Goal: Communication & Community: Answer question/provide support

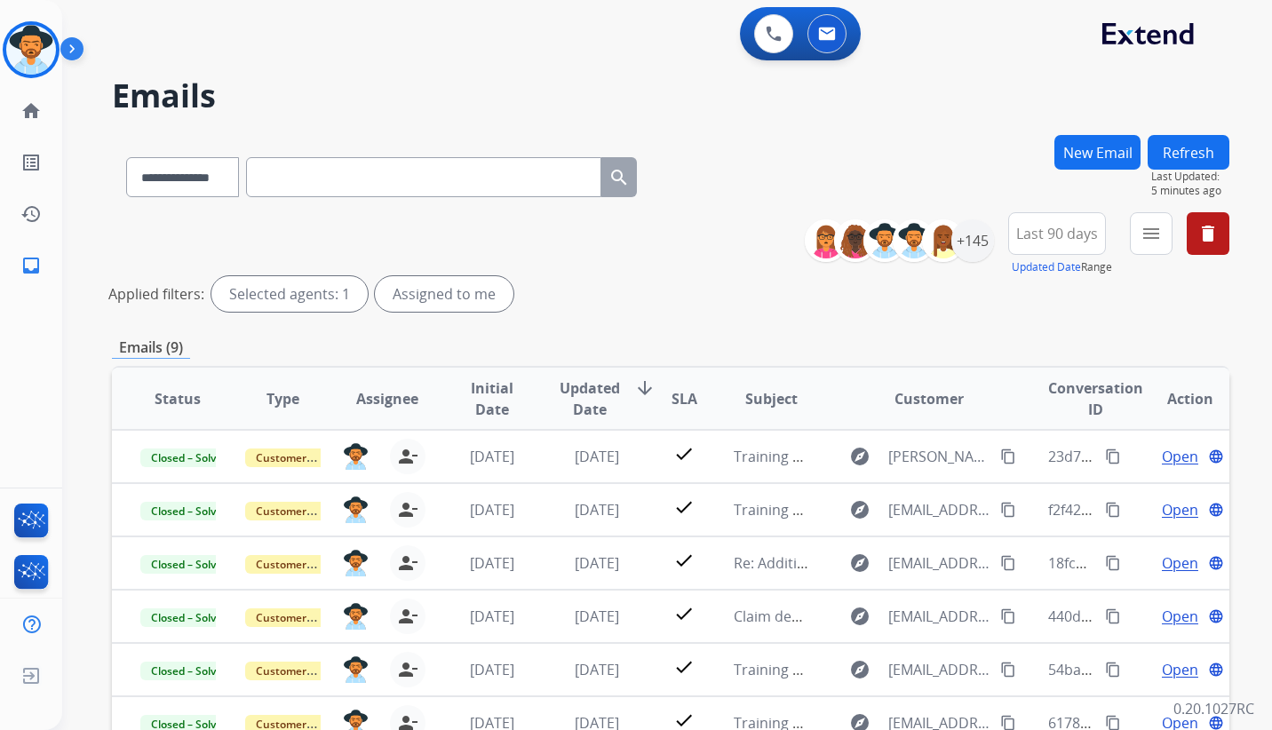
select select "**********"
click at [1083, 237] on span "Last 90 days" at bounding box center [1057, 233] width 82 height 7
click at [1060, 389] on div "Last 14 days" at bounding box center [1051, 389] width 98 height 27
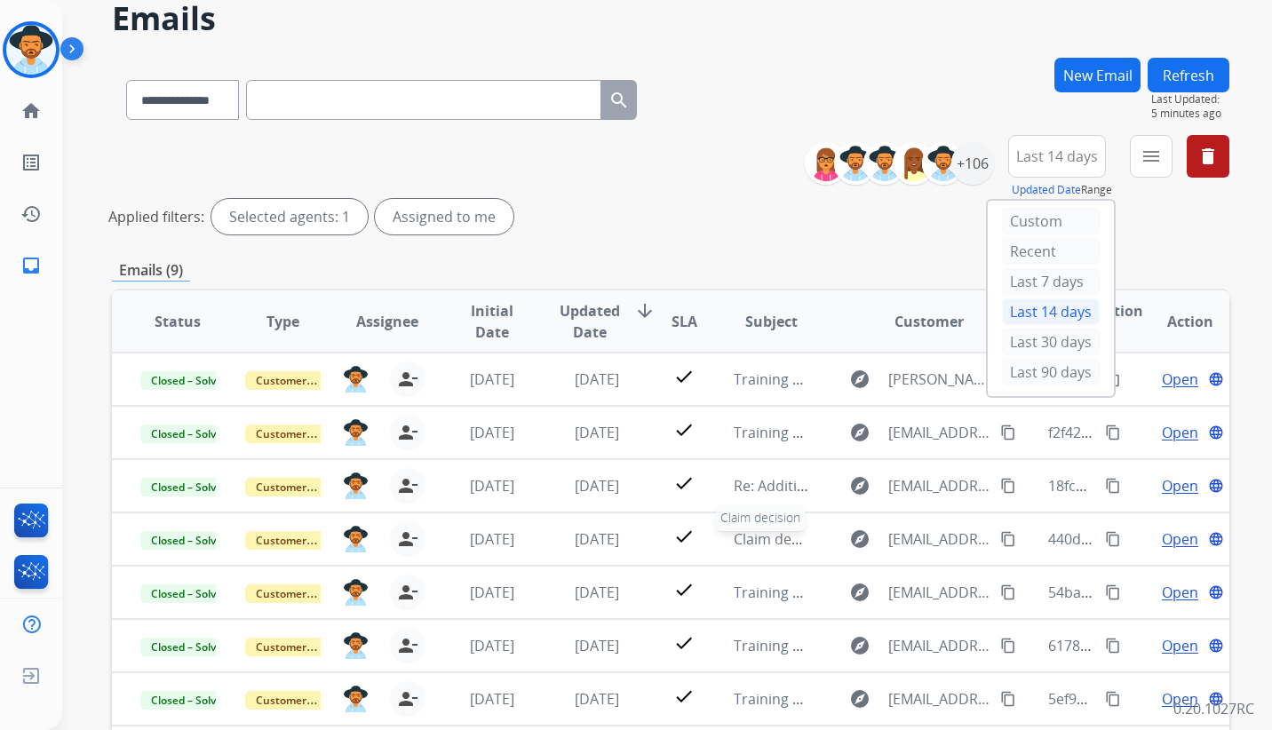
scroll to position [89, 0]
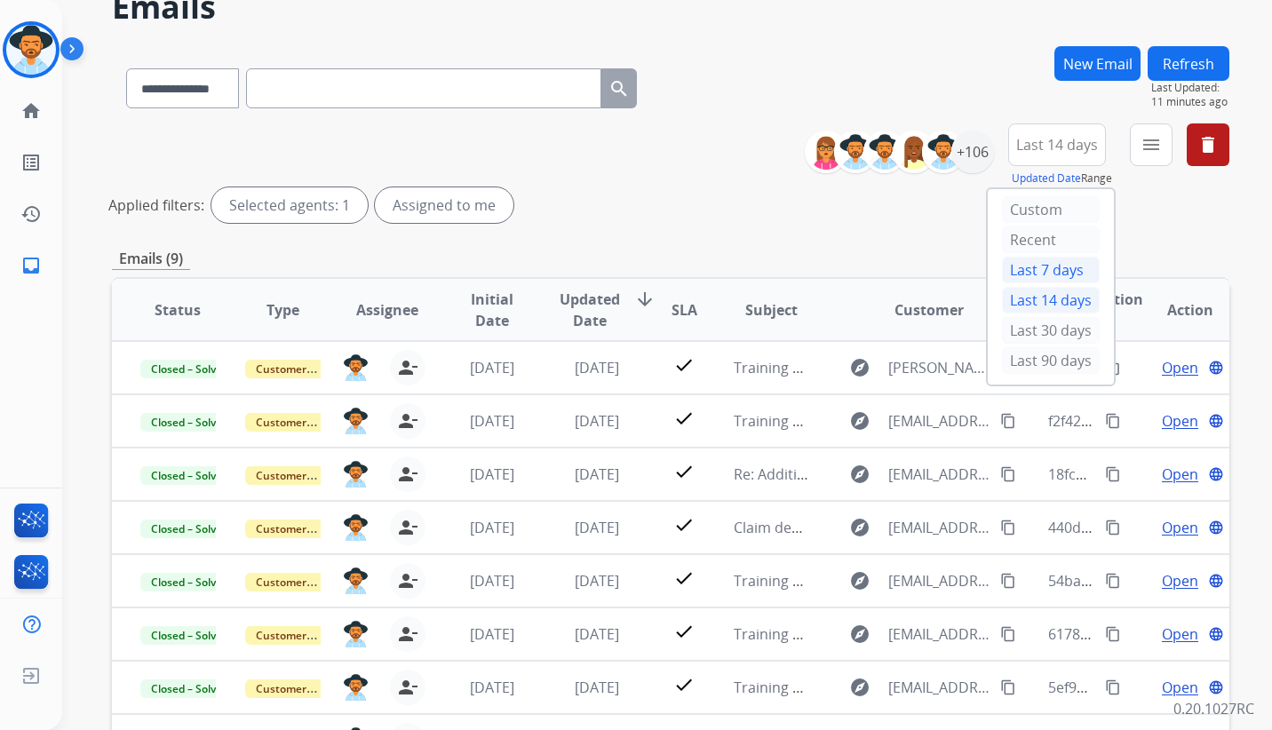
click at [1042, 269] on div "Last 7 days" at bounding box center [1051, 270] width 98 height 27
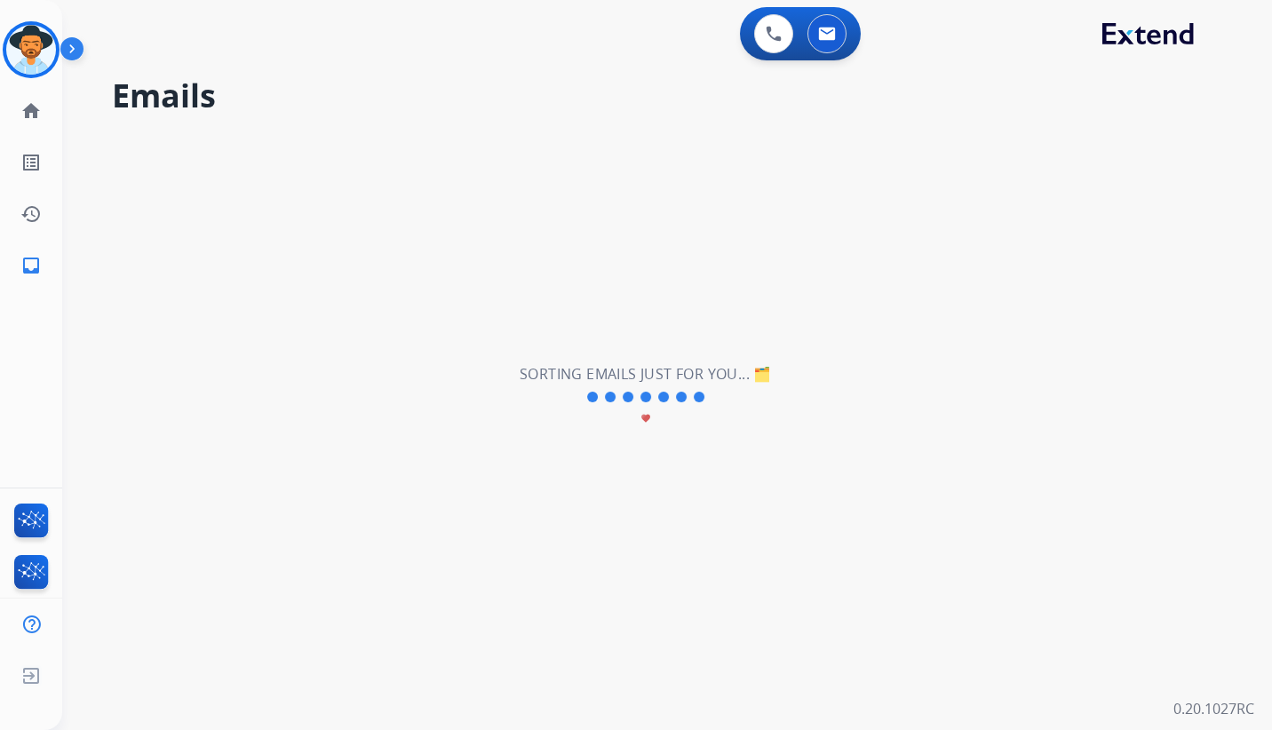
scroll to position [0, 0]
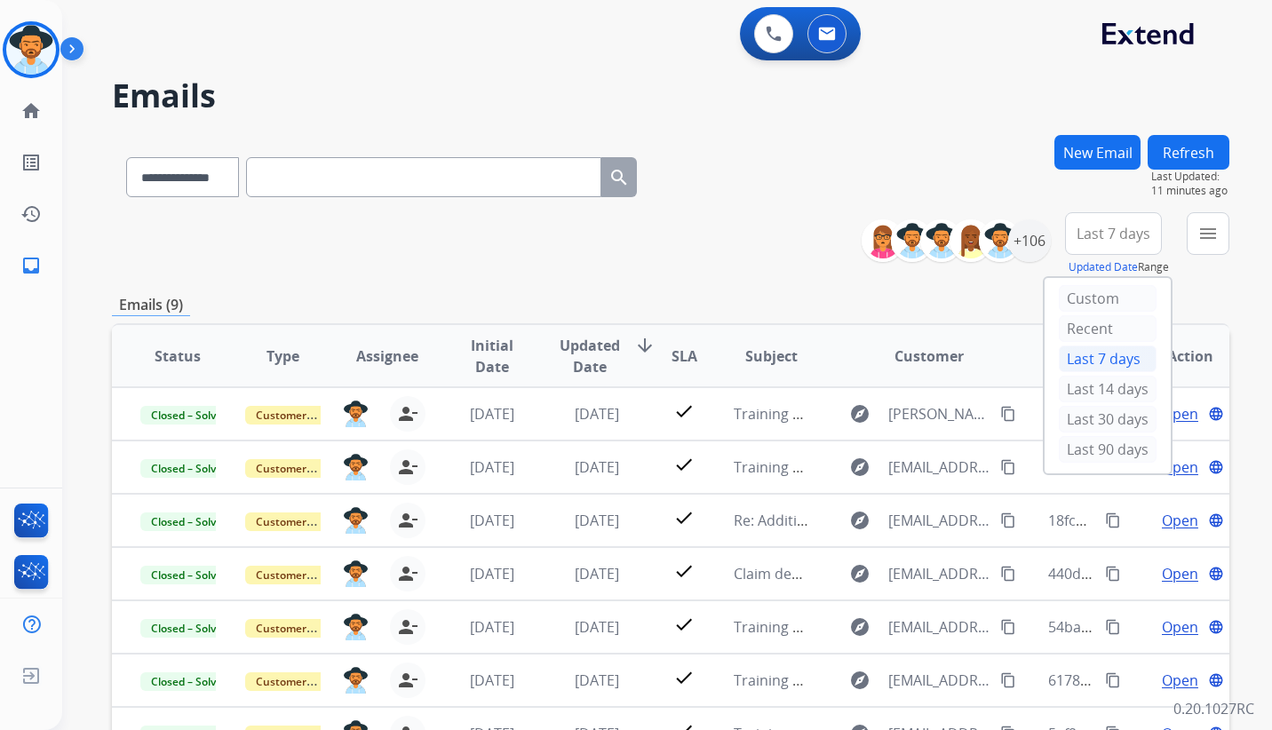
click at [713, 254] on div "**********" at bounding box center [671, 244] width 1118 height 64
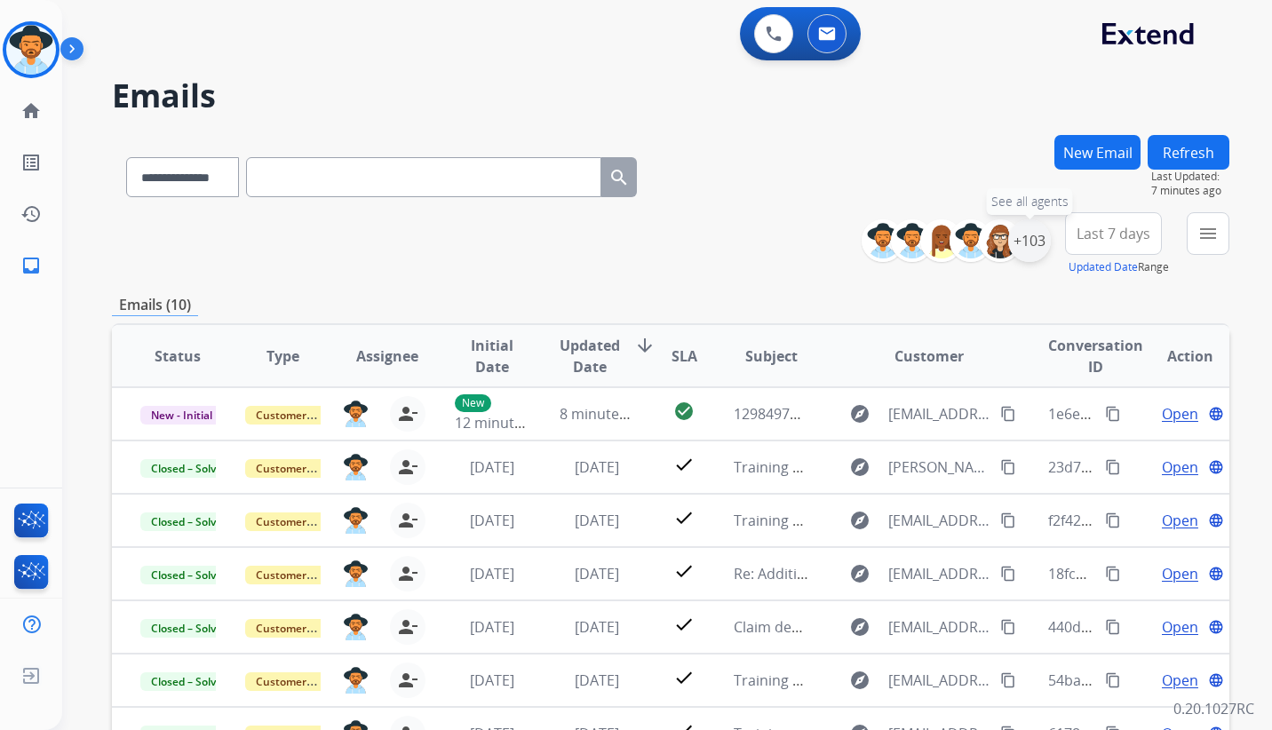
click at [1023, 240] on div "+103" at bounding box center [1029, 240] width 43 height 43
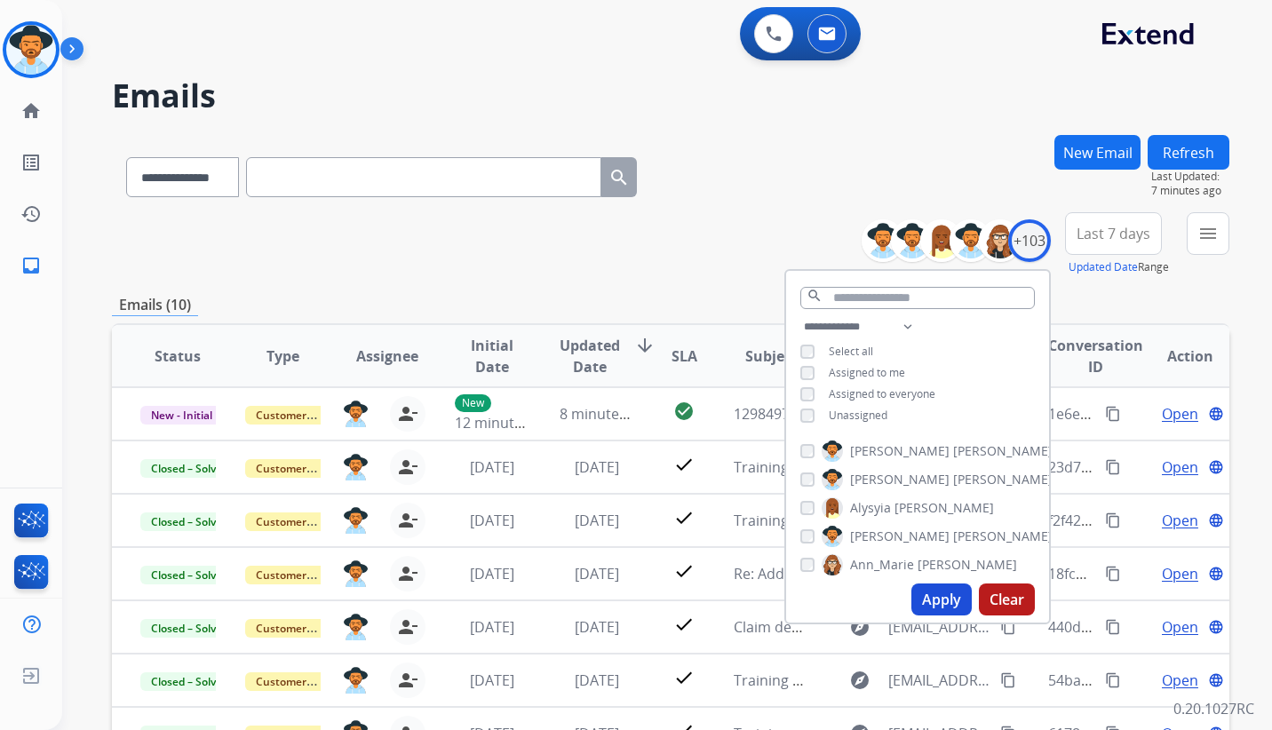
click at [943, 597] on button "Apply" at bounding box center [942, 600] width 60 height 32
click at [1208, 232] on mat-icon "menu" at bounding box center [1208, 233] width 21 height 21
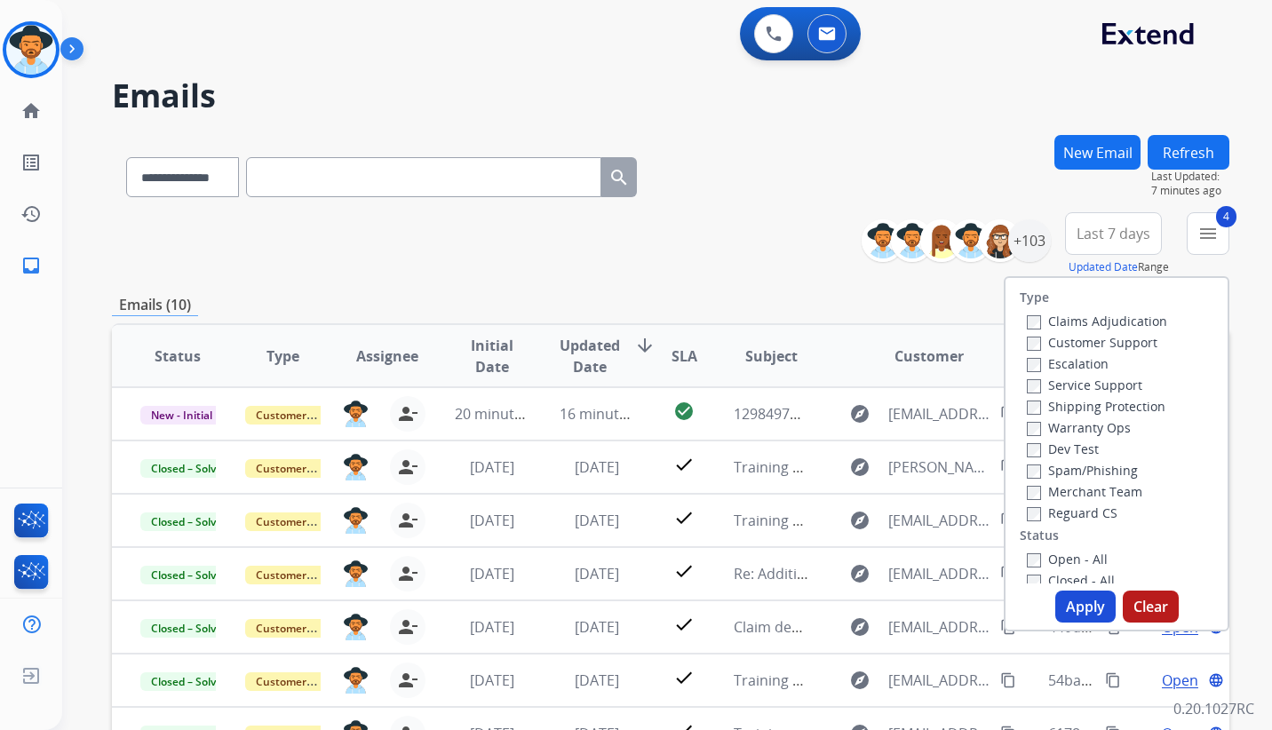
click at [1090, 606] on button "Apply" at bounding box center [1085, 607] width 60 height 32
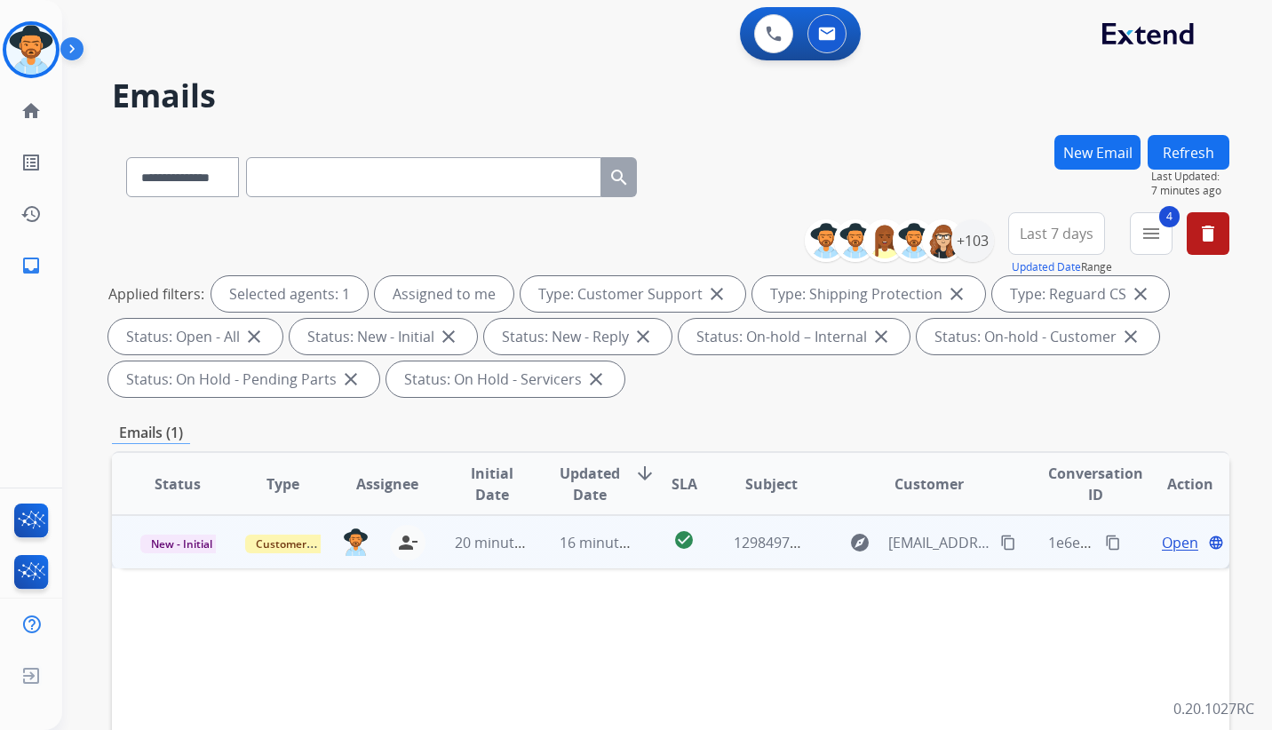
click at [1171, 543] on span "Open" at bounding box center [1180, 542] width 36 height 21
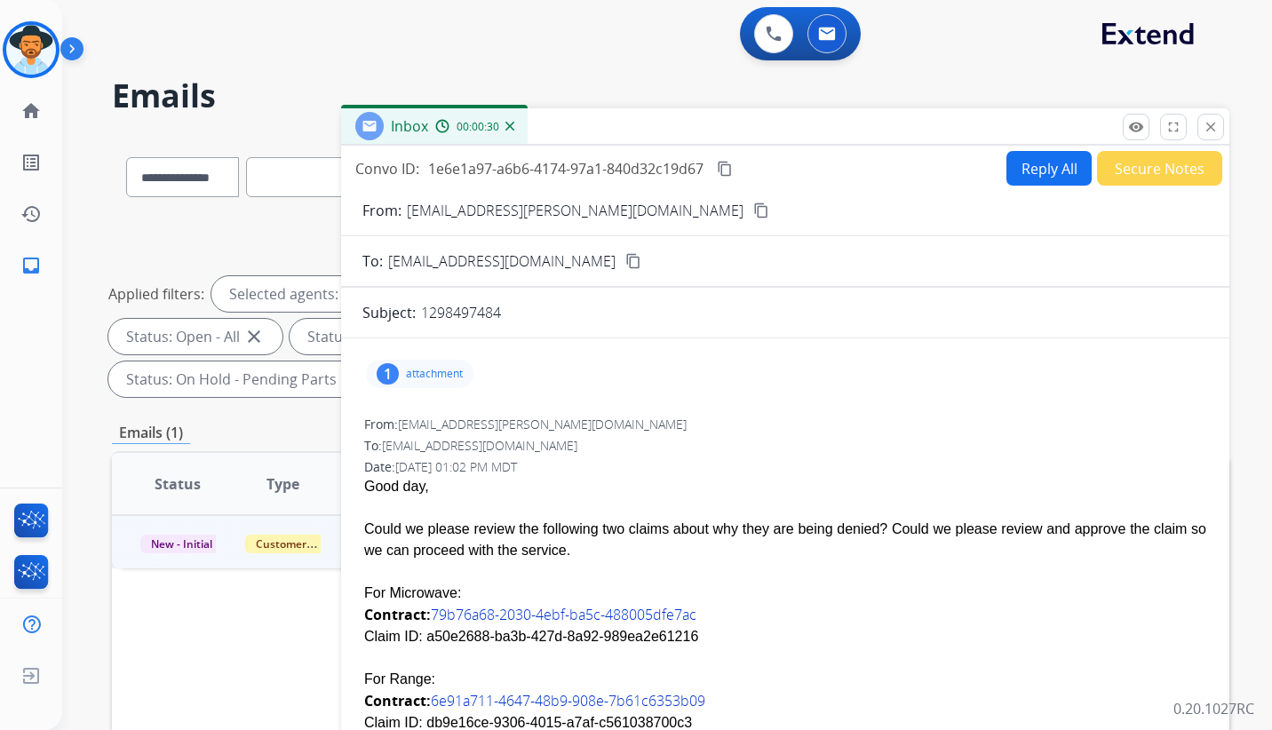
click at [434, 377] on p "attachment" at bounding box center [434, 374] width 57 height 14
click at [796, 426] on div "From: [EMAIL_ADDRESS][PERSON_NAME][DOMAIN_NAME]" at bounding box center [785, 425] width 842 height 18
click at [779, 385] on div "1 attachment Outlook-i5a3lbwz.png download [DATE] 02:02 PM" at bounding box center [785, 374] width 846 height 43
click at [818, 449] on div "To: [EMAIL_ADDRESS][DOMAIN_NAME]" at bounding box center [785, 446] width 842 height 18
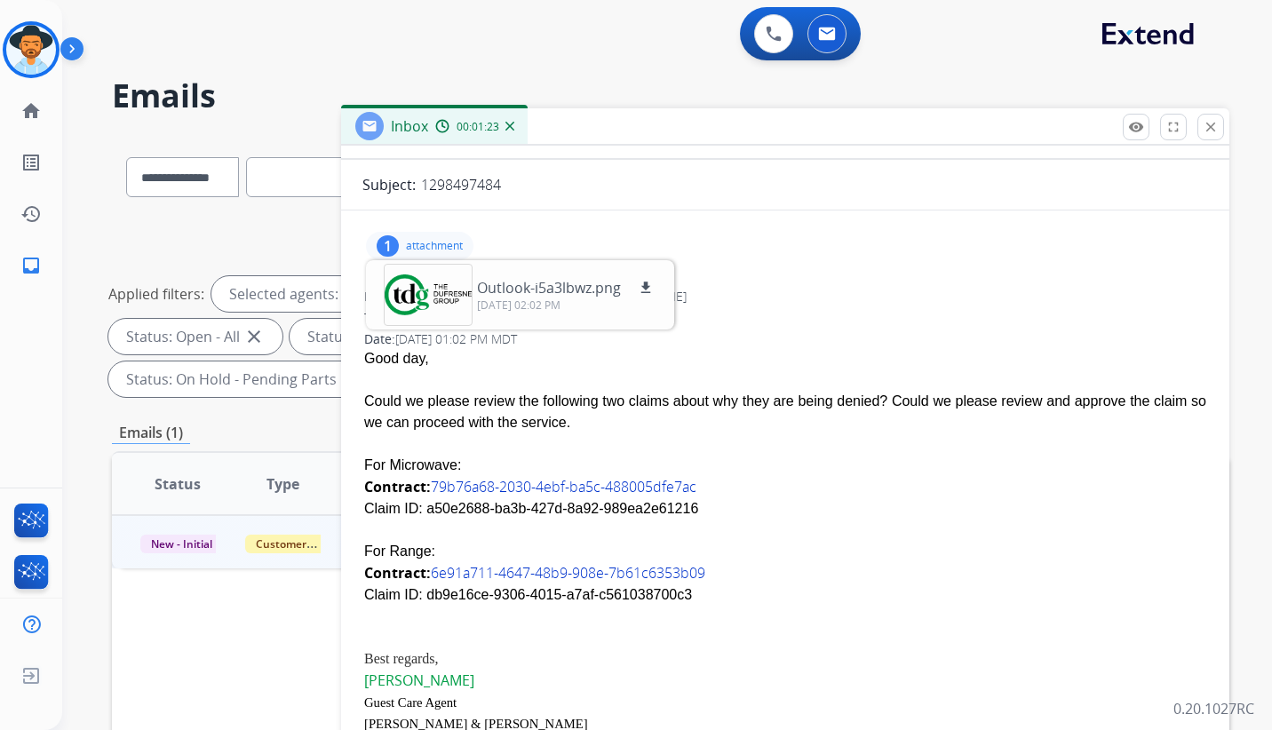
scroll to position [129, 0]
drag, startPoint x: 735, startPoint y: 509, endPoint x: 417, endPoint y: 513, distance: 318.1
click at [417, 513] on div "Claim ID: a50e2688-ba3b-427d-8a92-989ea2e61216" at bounding box center [785, 508] width 842 height 21
copy div "a50e2688-ba3b-427d-8a92-989ea2e61216"
drag, startPoint x: 668, startPoint y: 593, endPoint x: 419, endPoint y: 601, distance: 248.9
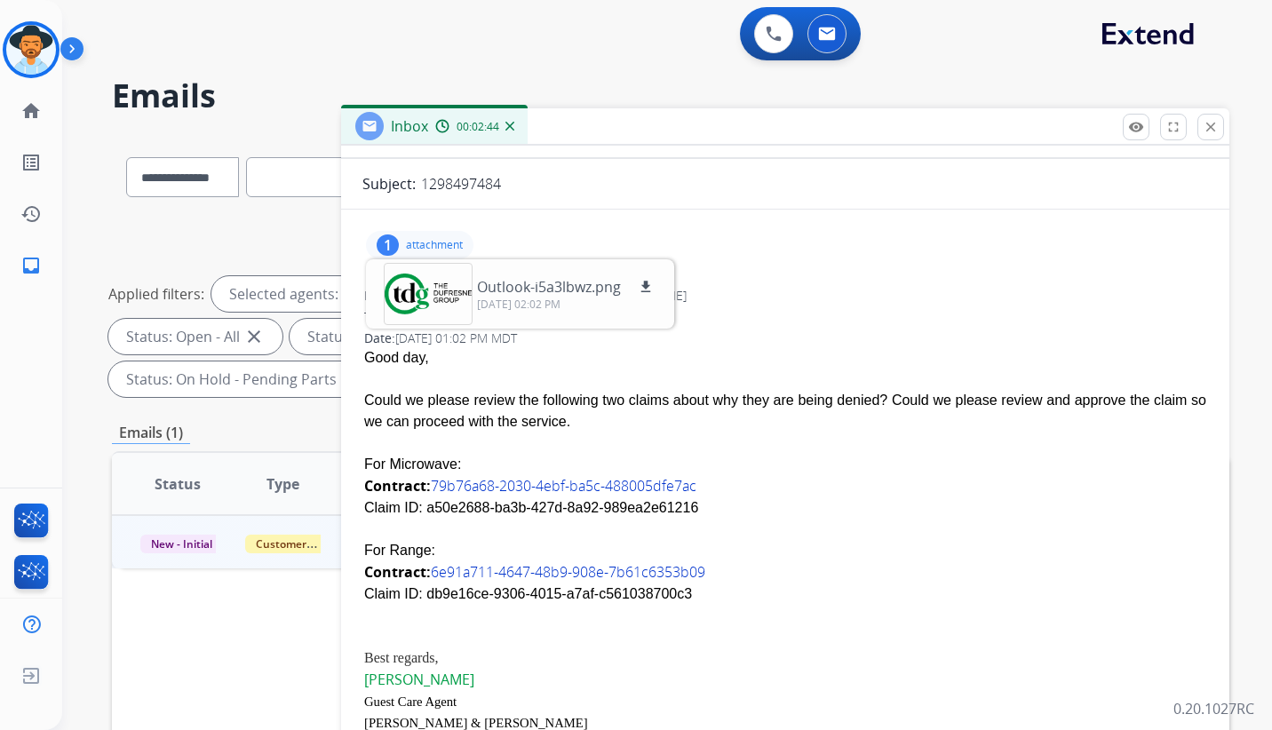
click at [419, 601] on div "Claim ID: db9e16ce-9306-4015-a7af-c561038700c3" at bounding box center [785, 594] width 842 height 21
copy div "db9e16ce-9306-4015-a7af-c561038700c3"
click at [963, 459] on div "For Microwave:" at bounding box center [785, 464] width 842 height 21
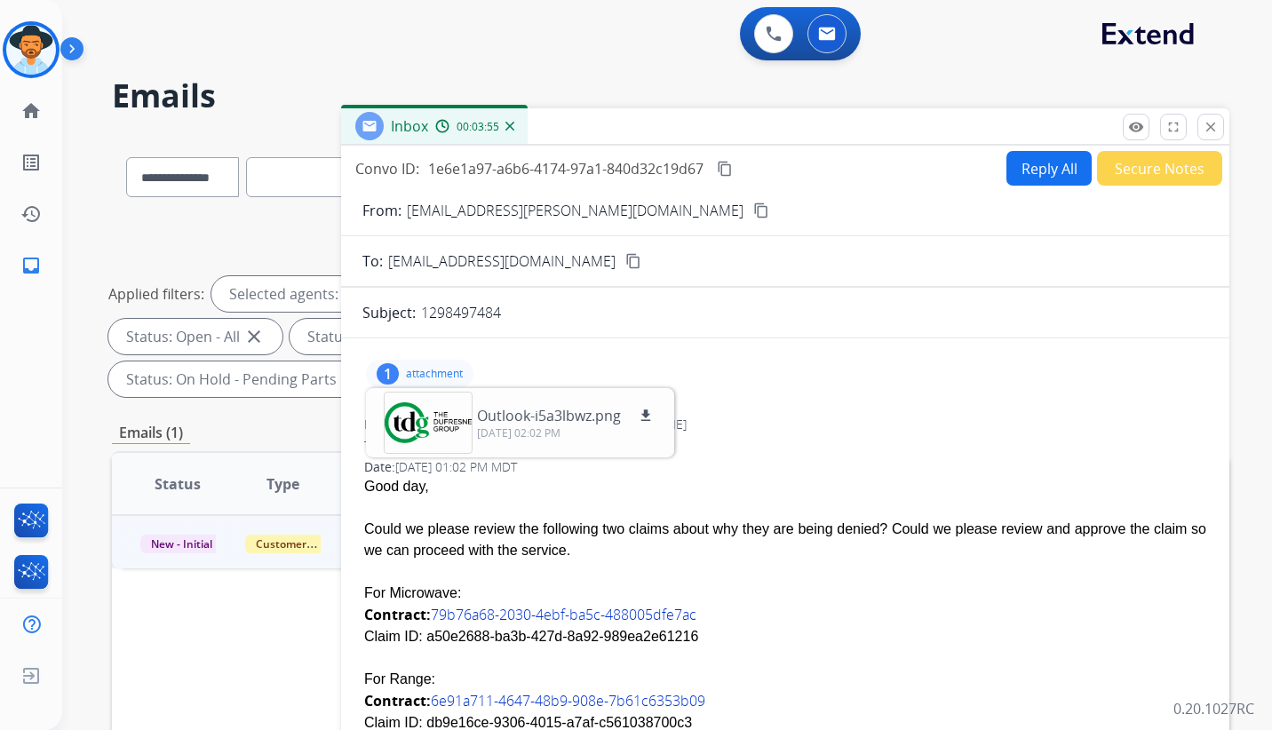
click at [1040, 170] on button "Reply All" at bounding box center [1049, 168] width 85 height 35
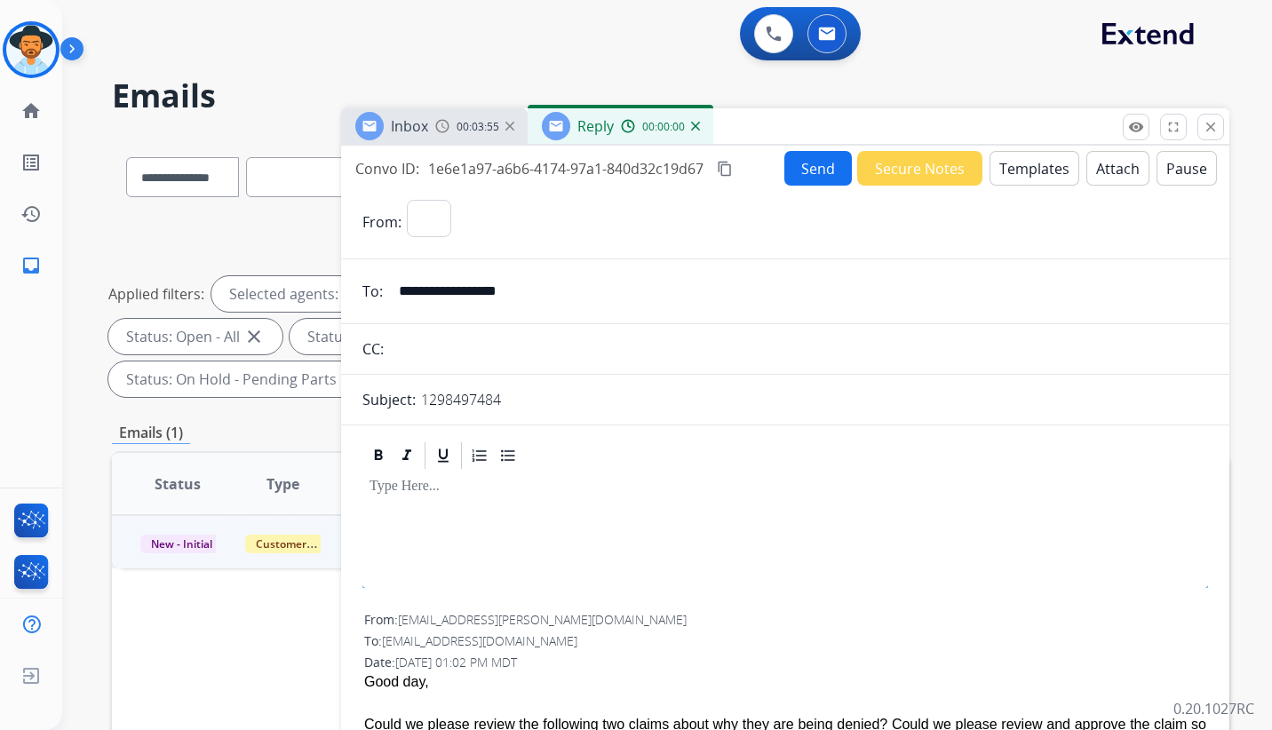
select select "**********"
click at [1033, 171] on button "Templates" at bounding box center [1035, 168] width 90 height 35
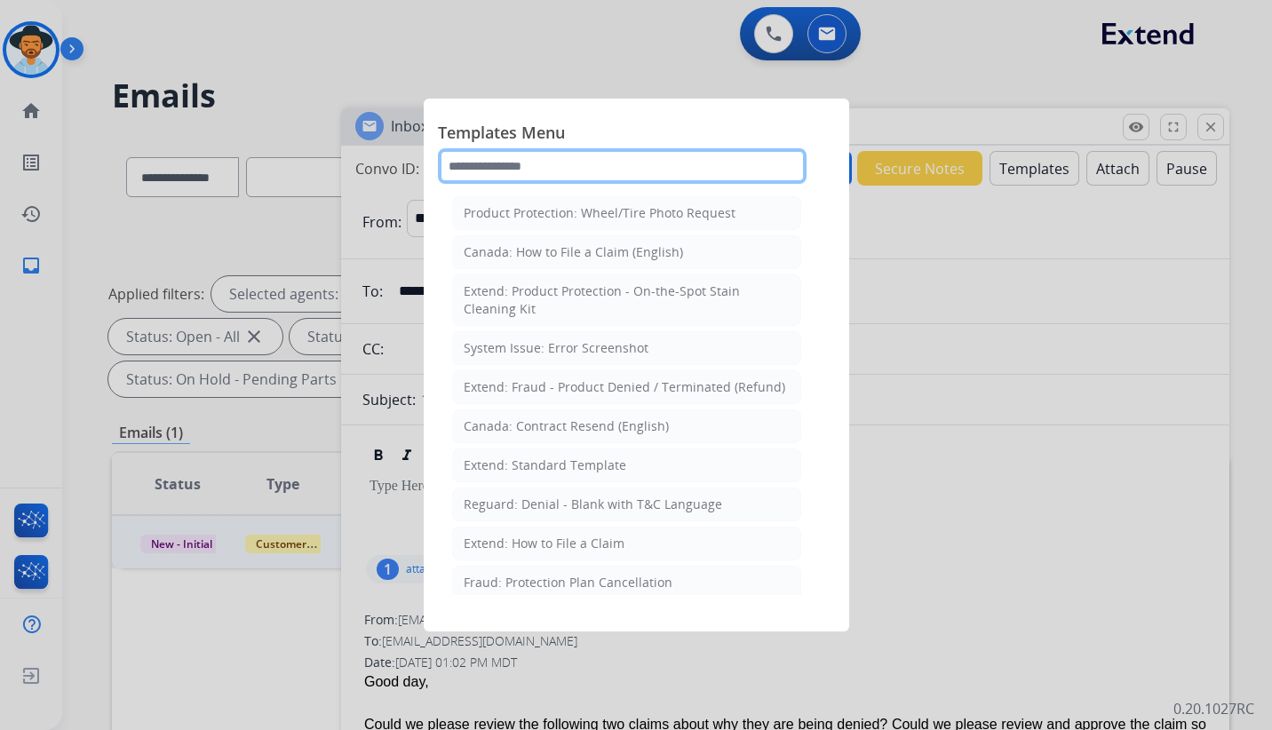
click at [574, 167] on input "text" at bounding box center [622, 166] width 369 height 36
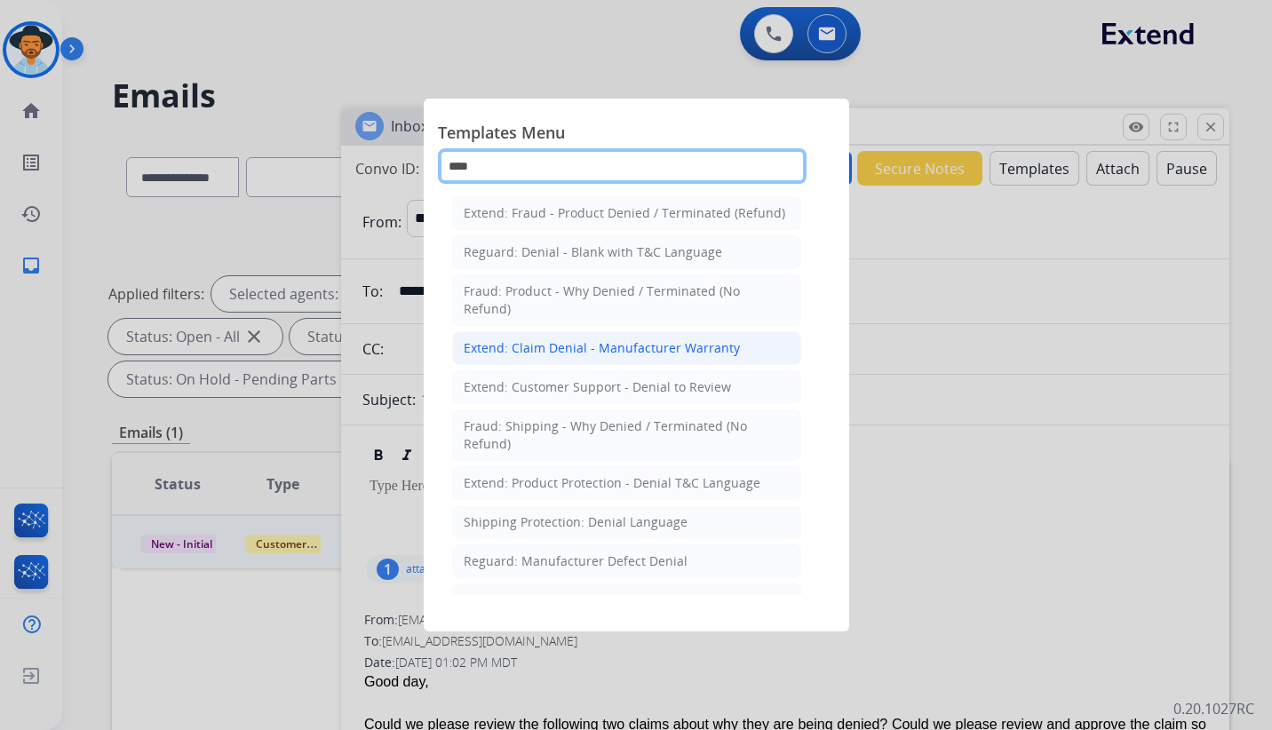
type input "****"
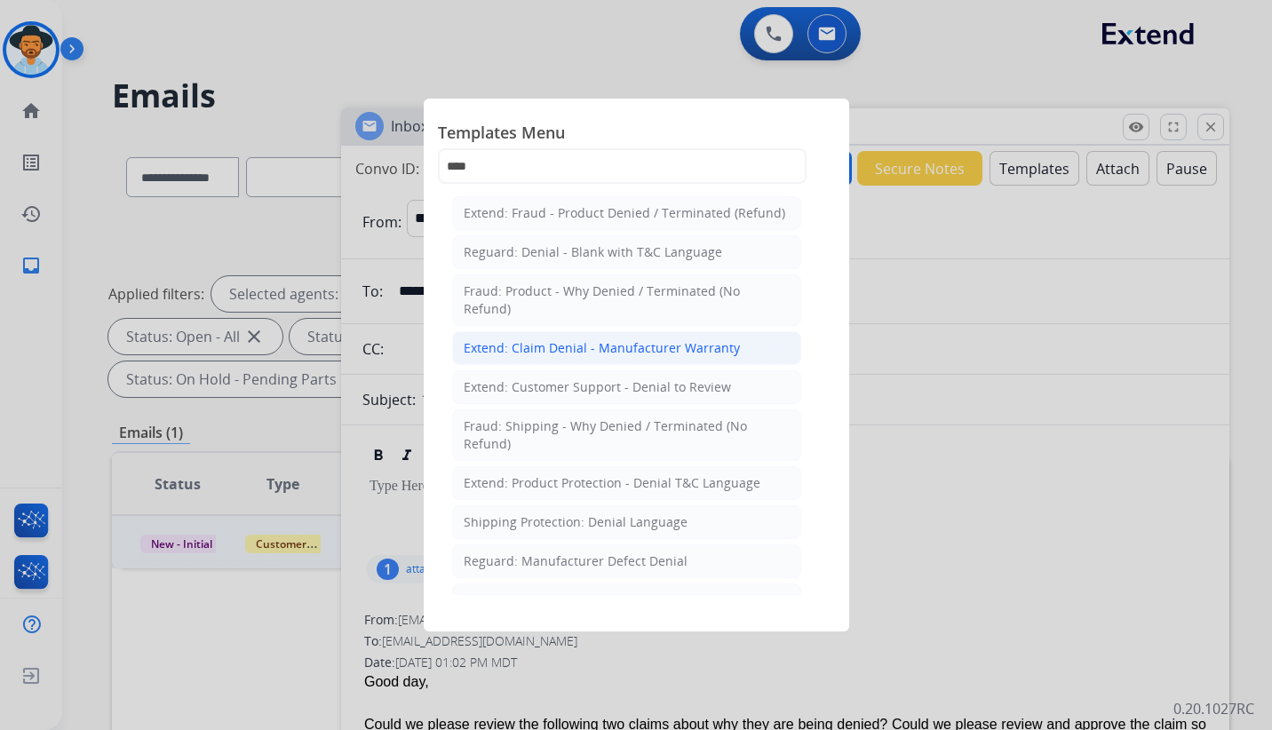
click at [628, 344] on div "Extend: Claim Denial - Manufacturer Warranty" at bounding box center [602, 348] width 276 height 18
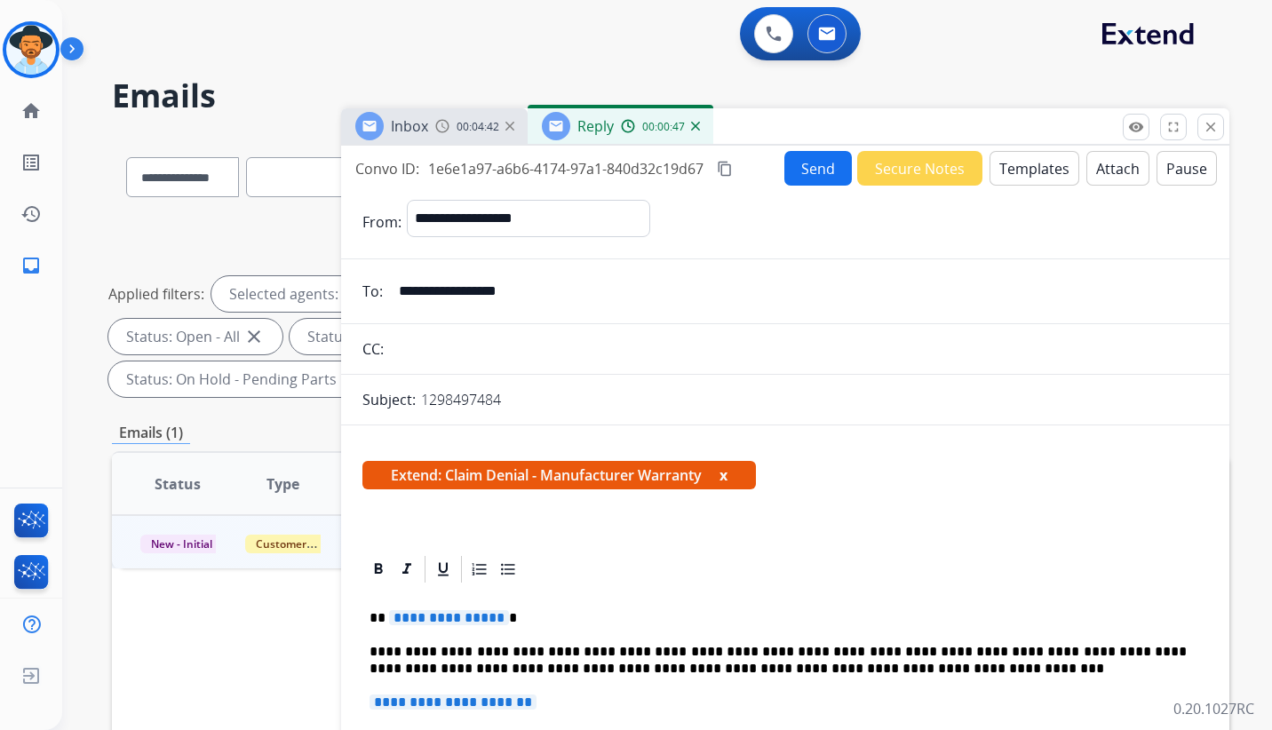
click at [450, 618] on span "**********" at bounding box center [449, 617] width 120 height 15
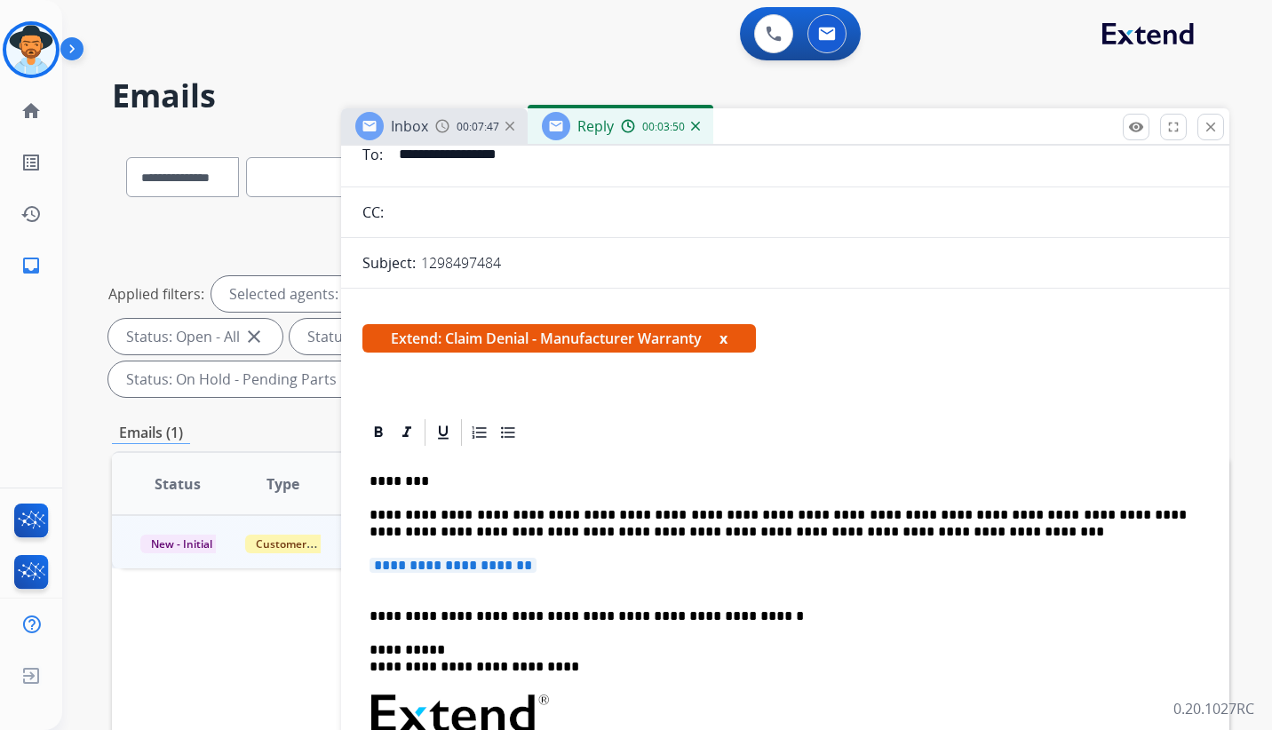
scroll to position [211, 0]
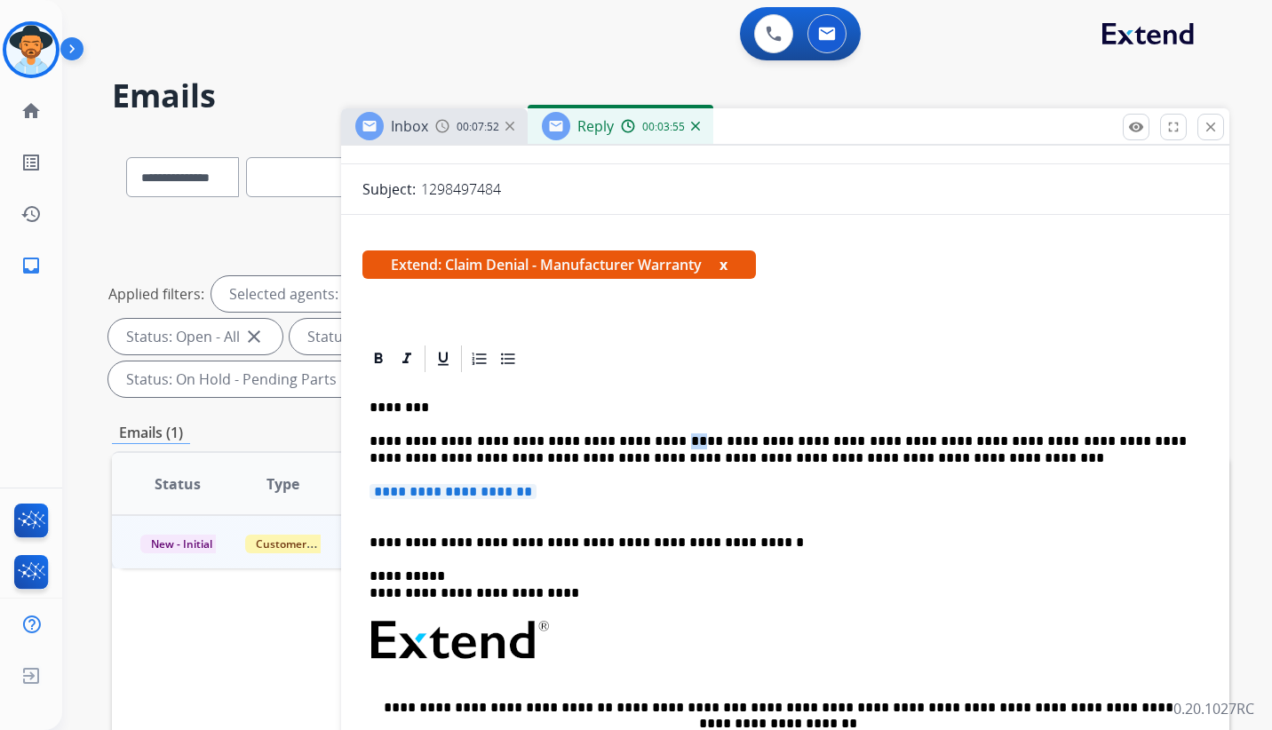
drag, startPoint x: 638, startPoint y: 441, endPoint x: 650, endPoint y: 440, distance: 12.5
click at [650, 440] on p "**********" at bounding box center [778, 450] width 817 height 33
click at [705, 442] on p "**********" at bounding box center [778, 450] width 817 height 33
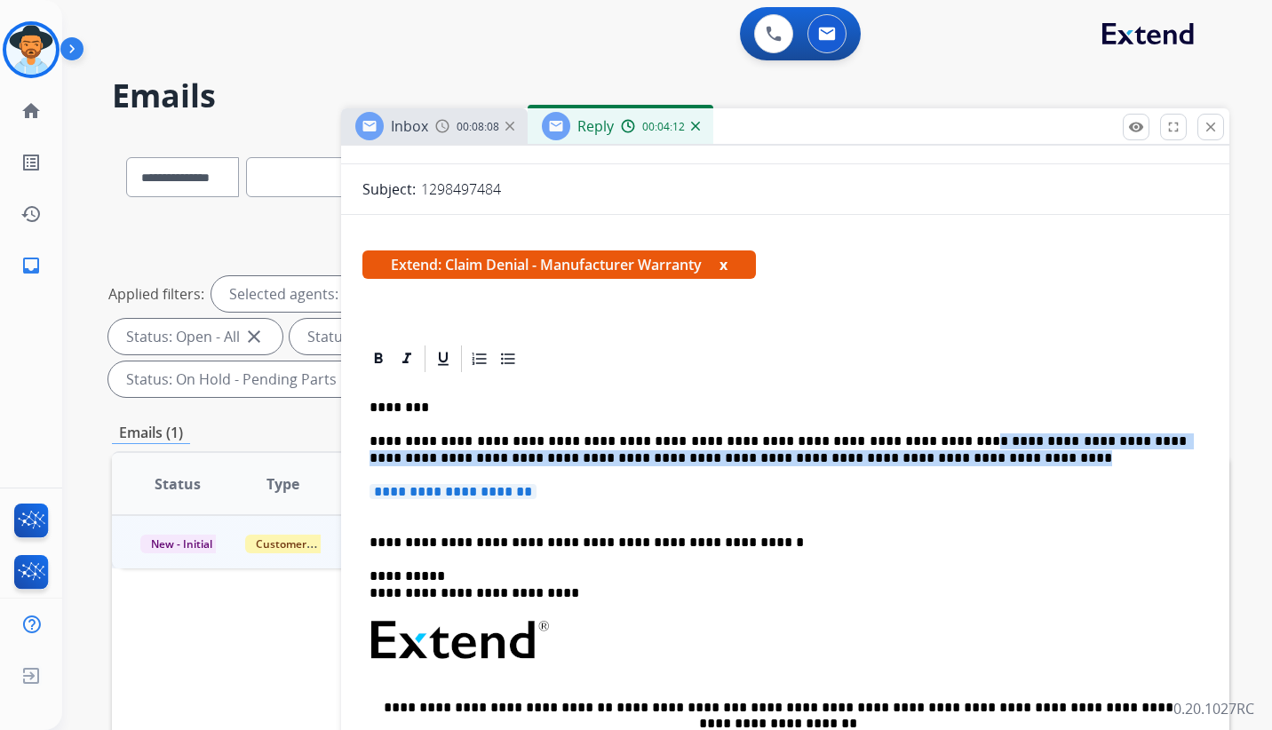
drag, startPoint x: 887, startPoint y: 442, endPoint x: 907, endPoint y: 450, distance: 22.3
click at [907, 450] on p "**********" at bounding box center [778, 450] width 817 height 33
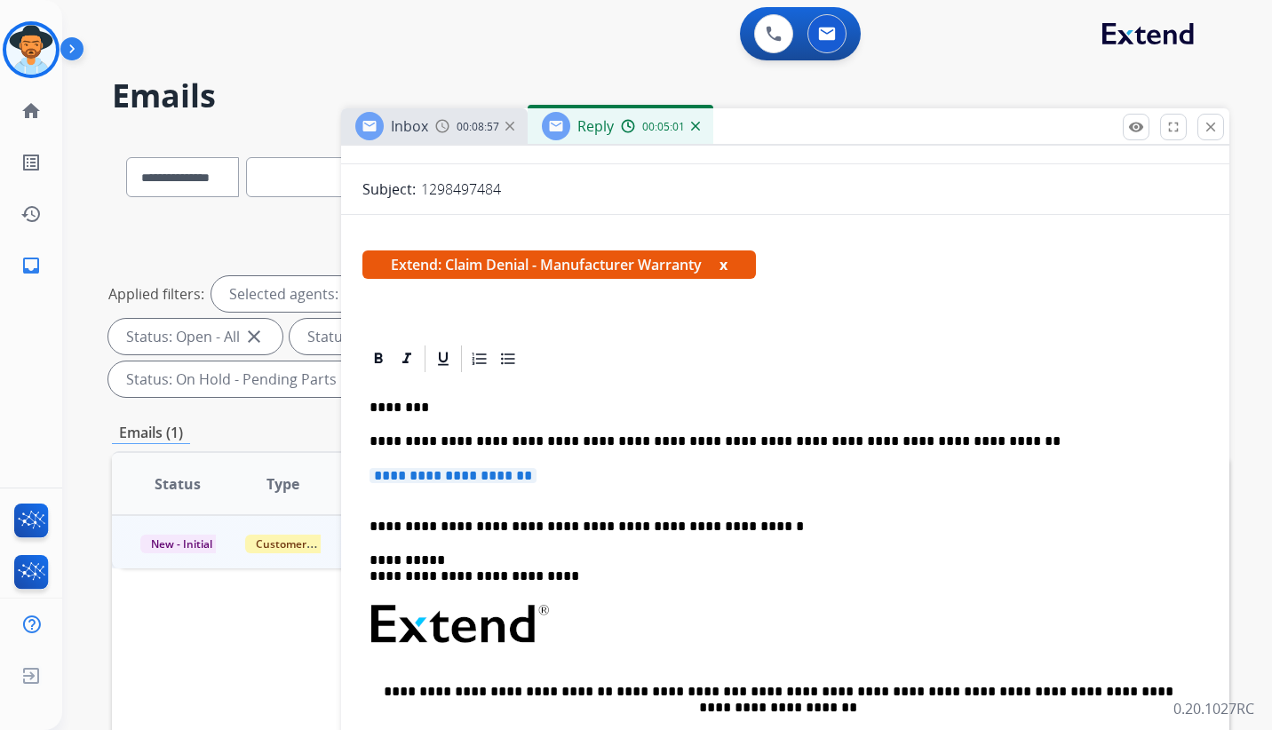
drag, startPoint x: 586, startPoint y: 480, endPoint x: 449, endPoint y: 476, distance: 137.8
click at [449, 476] on p "**********" at bounding box center [786, 484] width 832 height 33
click at [448, 474] on span "**********" at bounding box center [453, 475] width 167 height 15
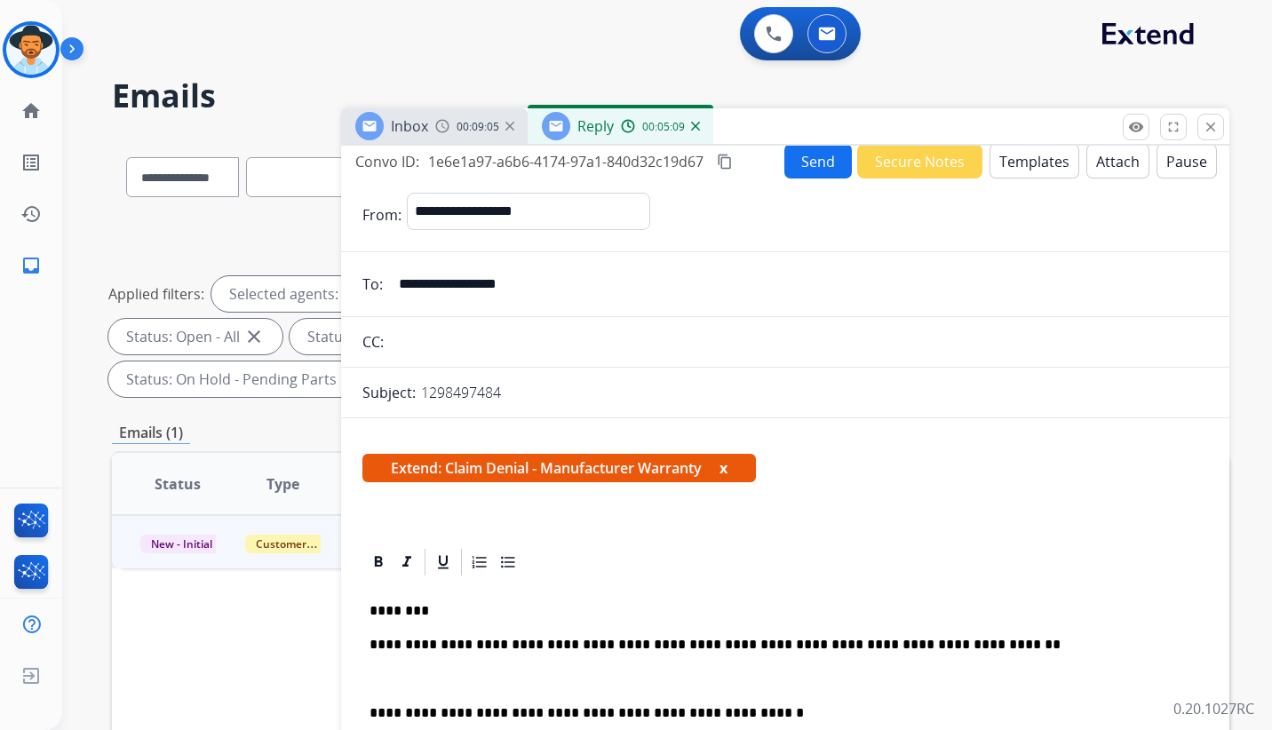
scroll to position [0, 0]
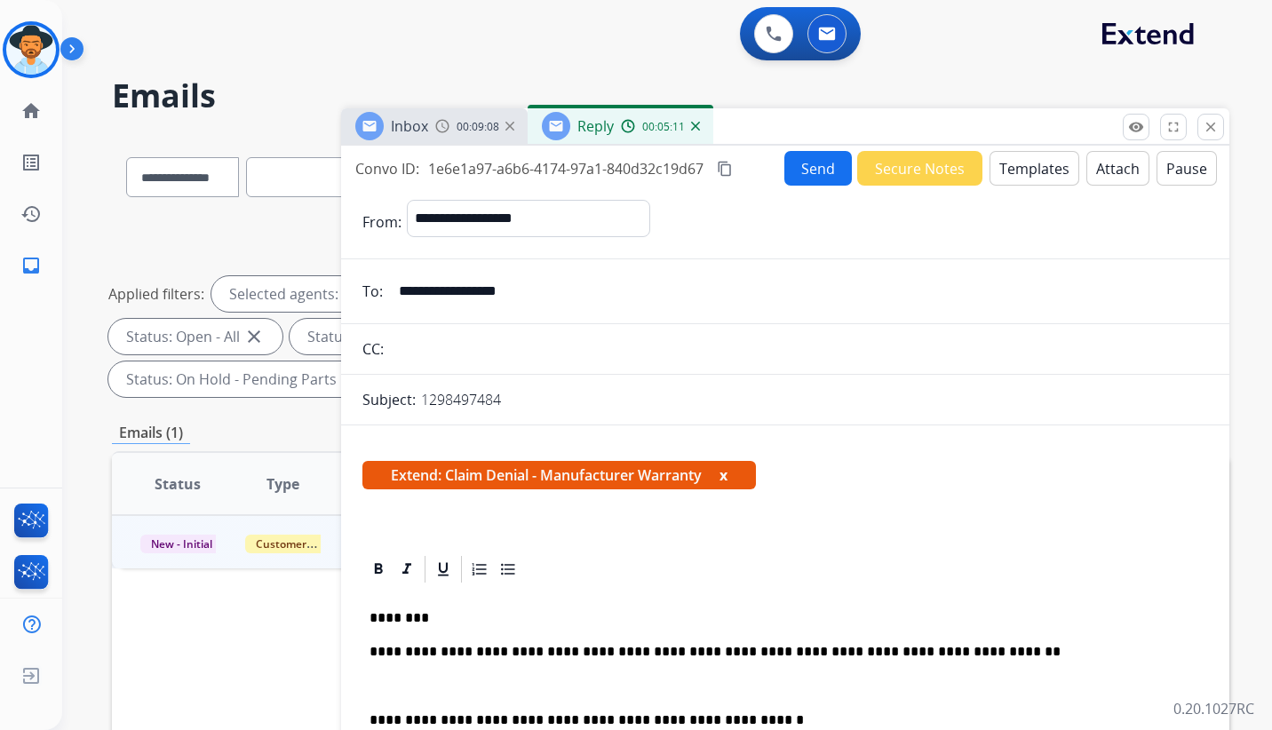
click at [803, 166] on button "Send" at bounding box center [819, 168] width 68 height 35
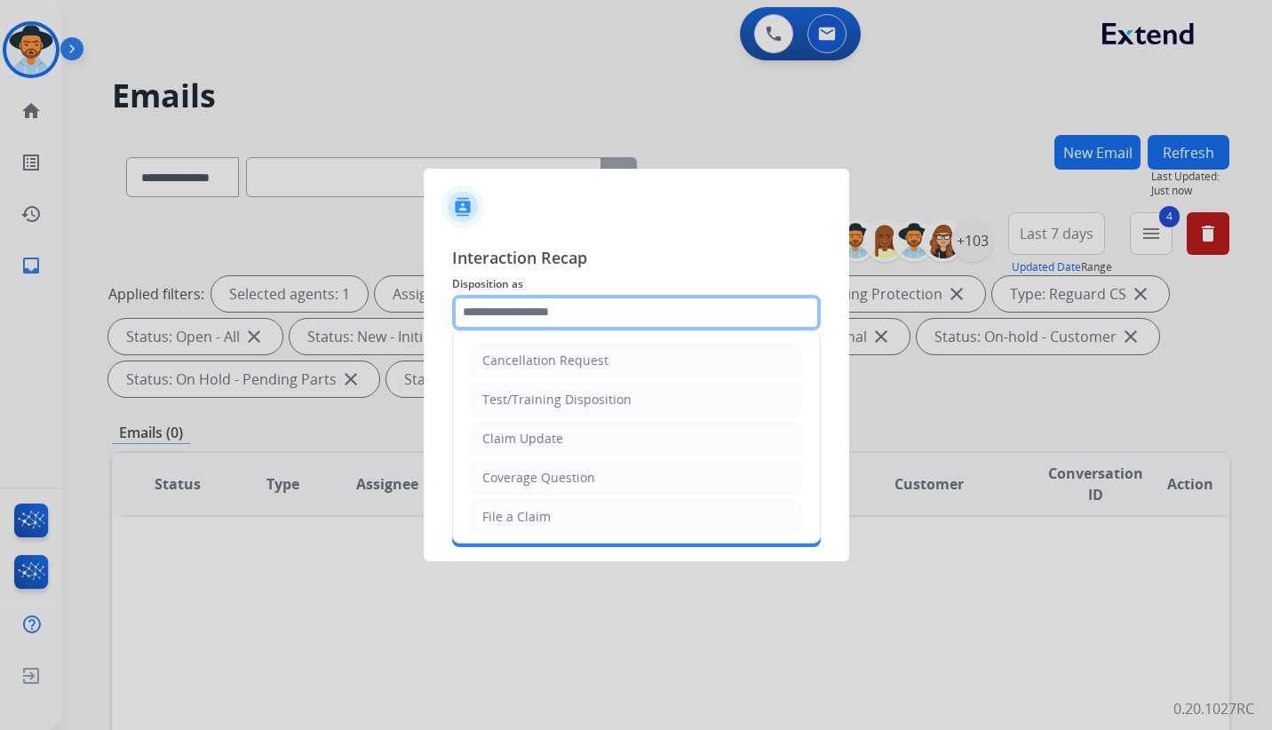
click at [539, 313] on input "text" at bounding box center [636, 313] width 369 height 36
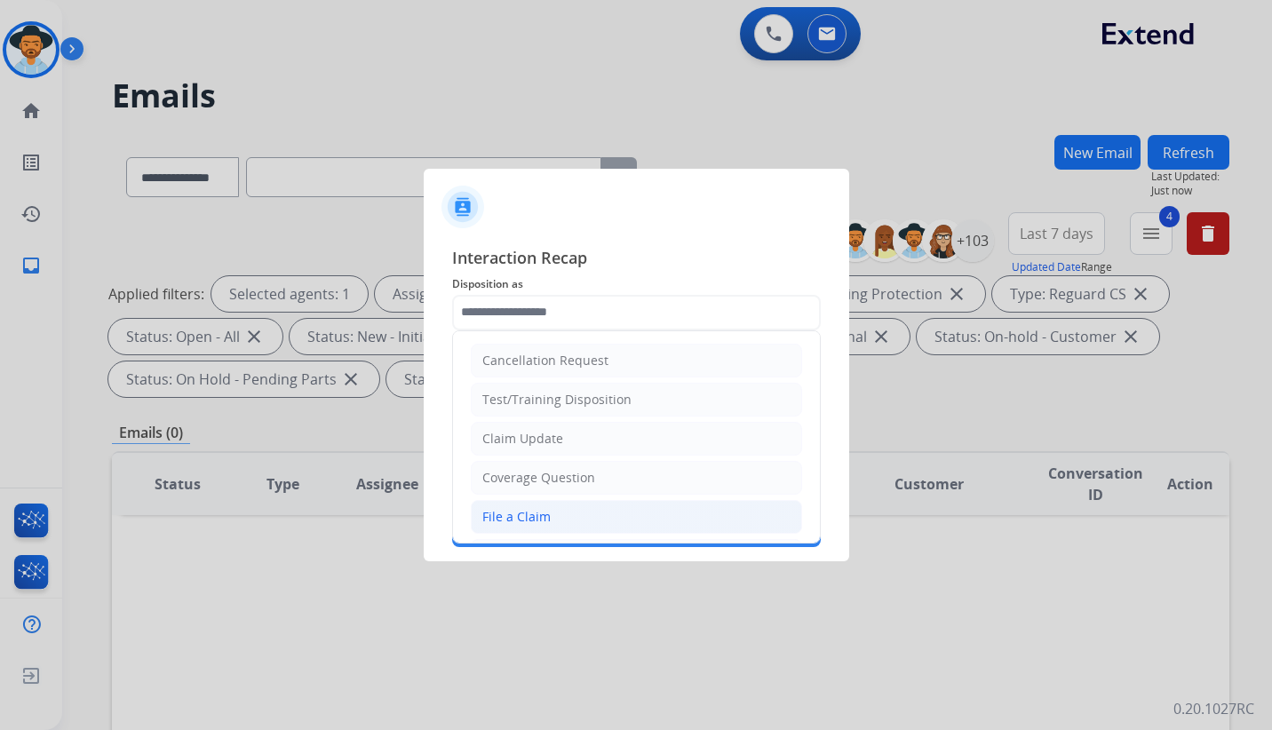
click at [531, 522] on div "File a Claim" at bounding box center [516, 517] width 68 height 18
type input "**********"
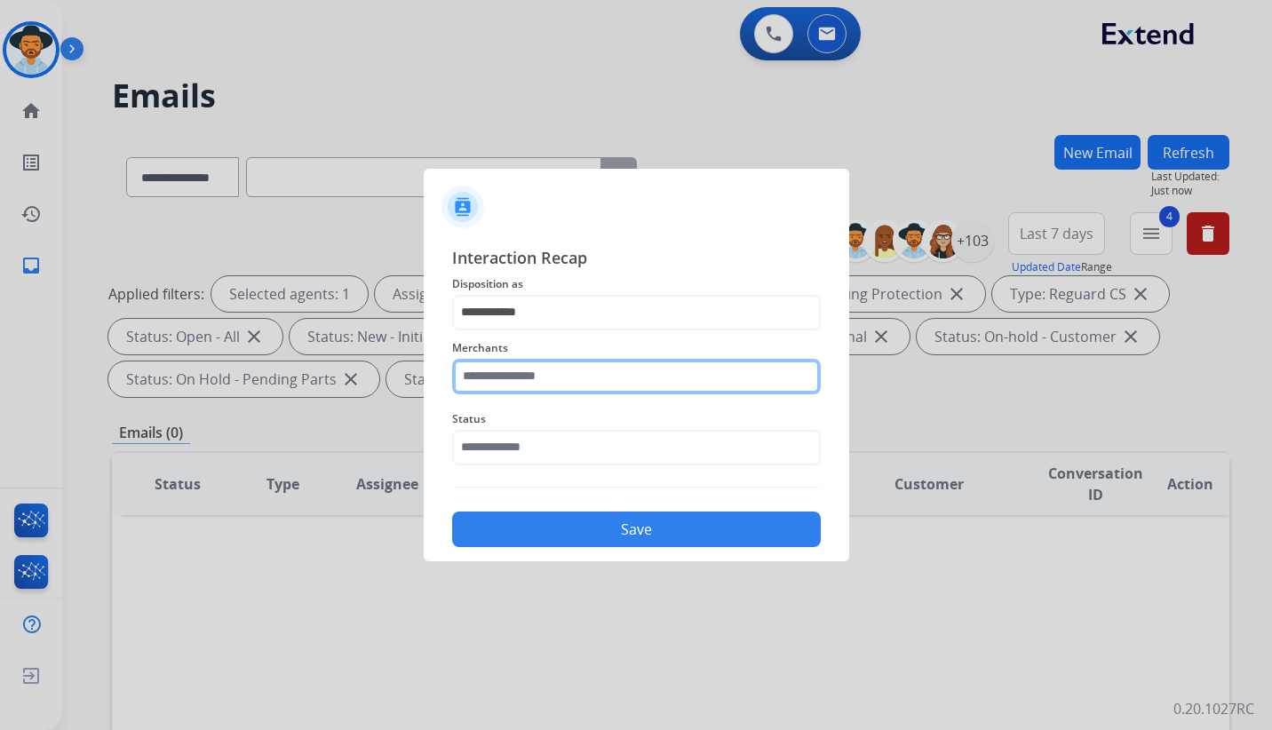
click at [549, 375] on input "text" at bounding box center [636, 377] width 369 height 36
type input "*"
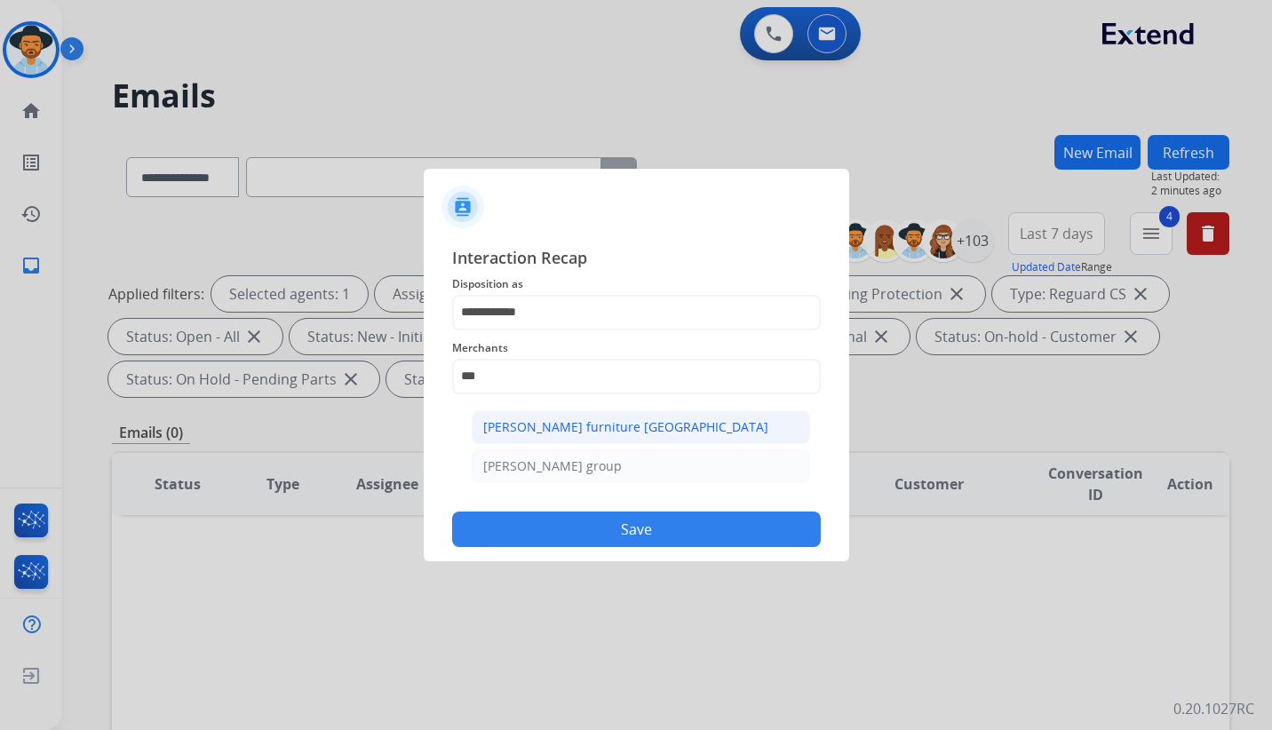
click at [609, 425] on div "[PERSON_NAME] furniture [GEOGRAPHIC_DATA]" at bounding box center [625, 427] width 285 height 18
type input "**********"
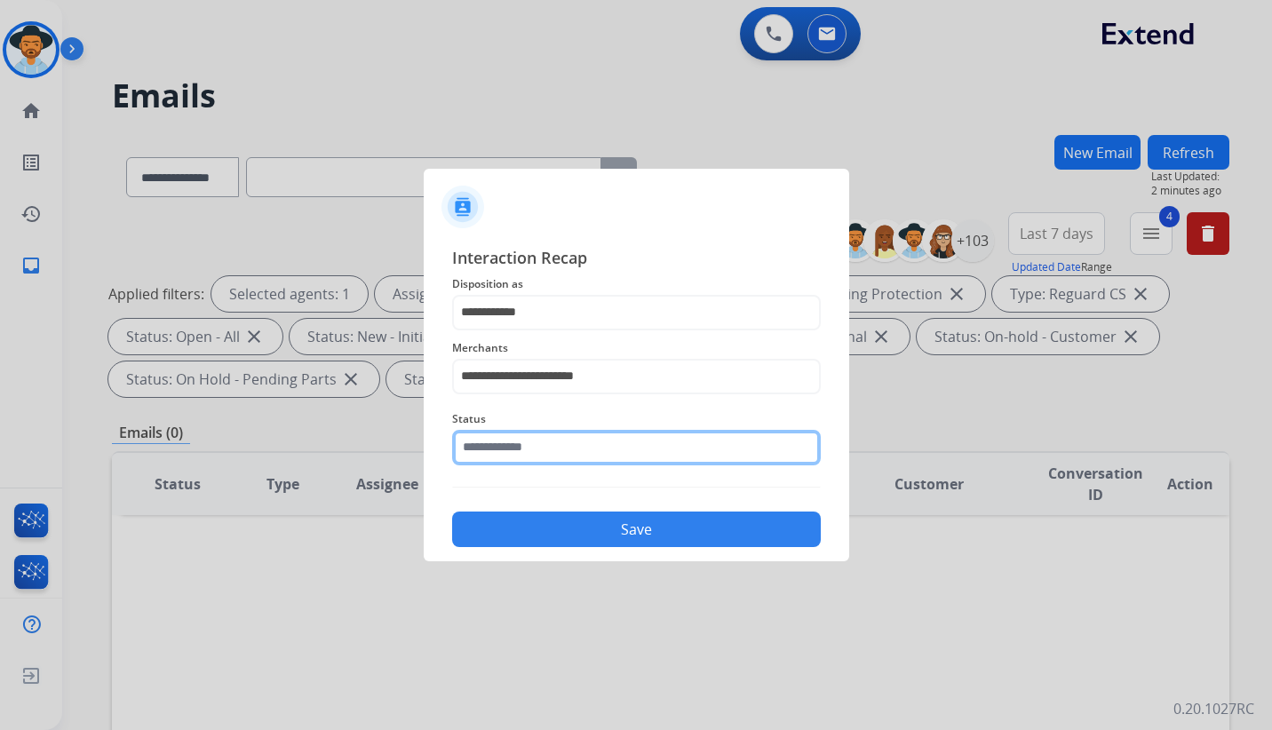
click at [546, 450] on input "text" at bounding box center [636, 448] width 369 height 36
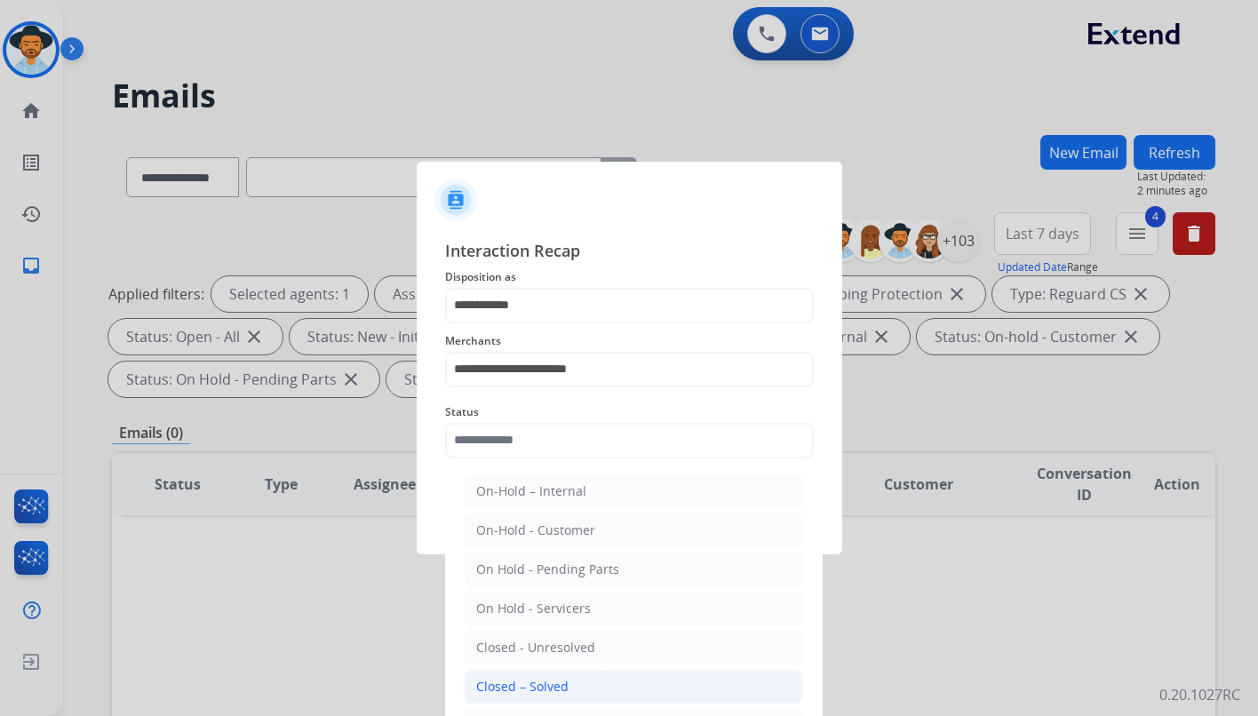
click at [526, 681] on div "Closed – Solved" at bounding box center [522, 687] width 92 height 18
type input "**********"
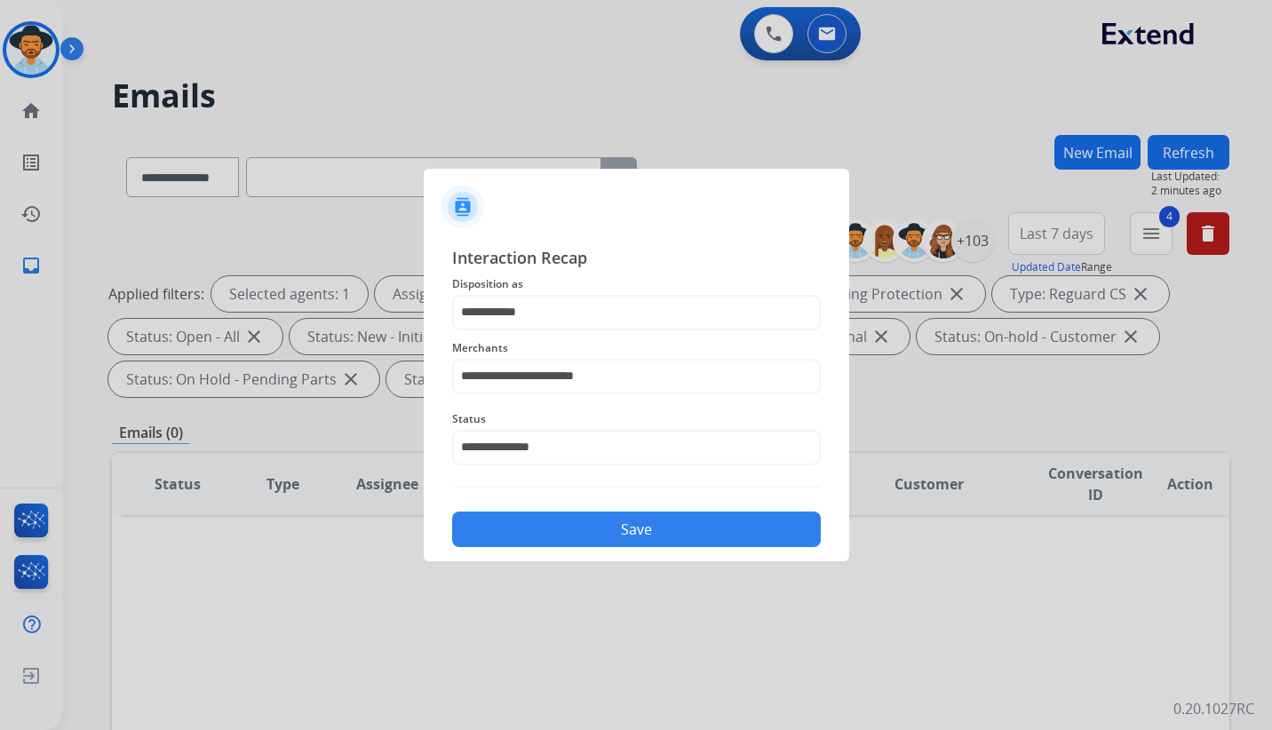
click at [611, 531] on button "Save" at bounding box center [636, 530] width 369 height 36
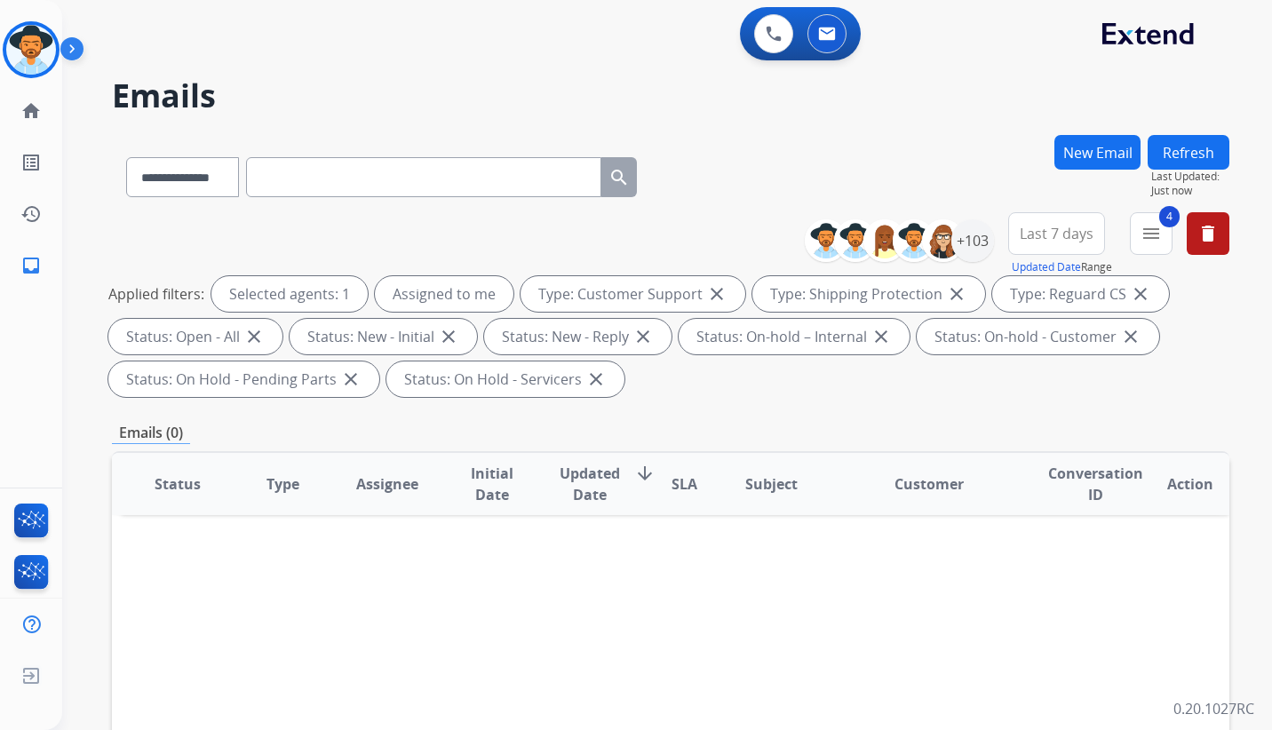
click at [1063, 231] on span "Last 7 days" at bounding box center [1057, 233] width 74 height 7
click at [1032, 447] on div "Last 90 days" at bounding box center [1051, 449] width 98 height 27
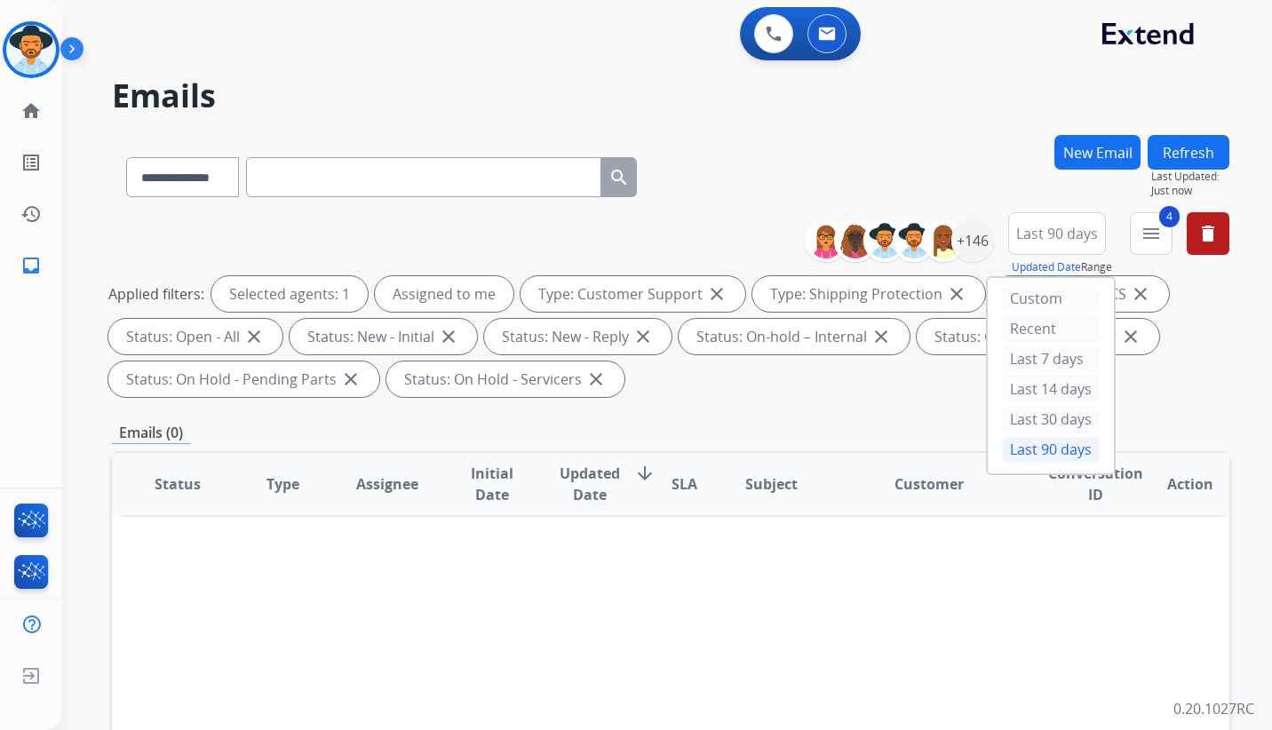
click at [1166, 363] on div "Applied filters: Selected agents: 1 Assigned to me Type: Customer Support close…" at bounding box center [667, 336] width 1118 height 121
click at [1149, 224] on mat-icon "menu" at bounding box center [1151, 233] width 21 height 21
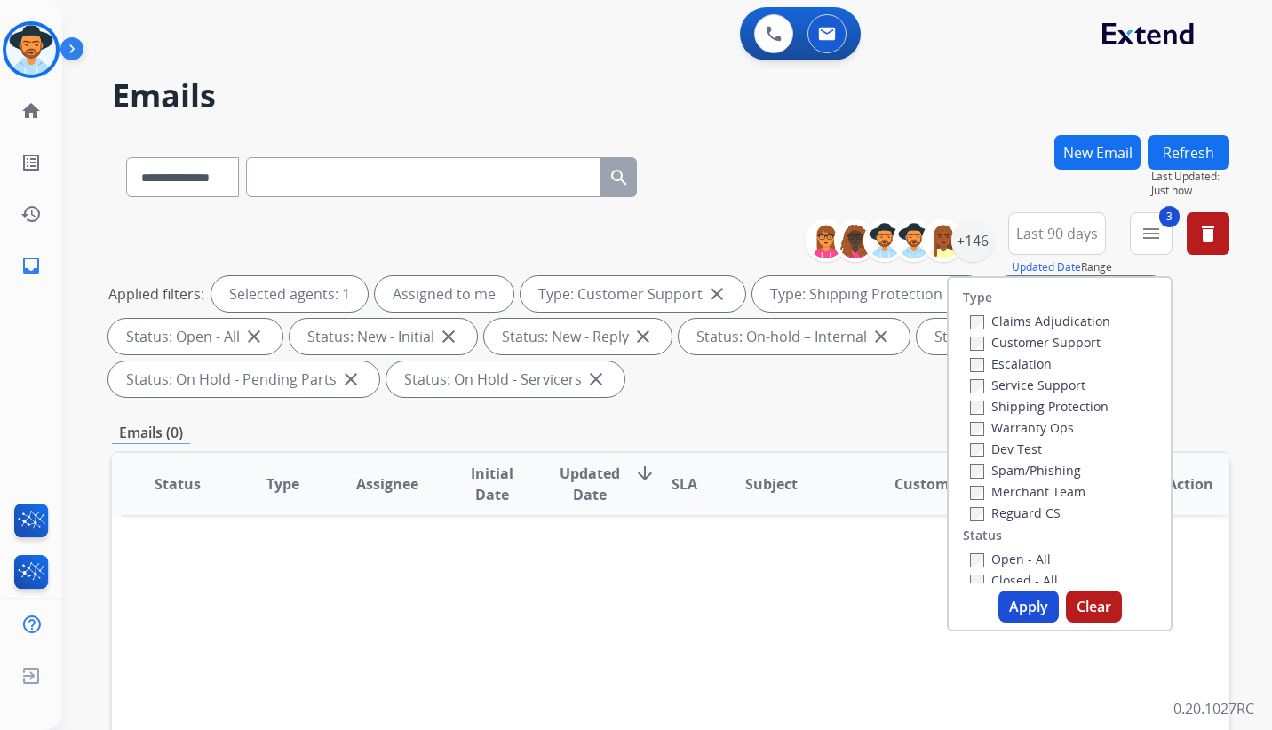
click at [1029, 607] on button "Apply" at bounding box center [1029, 607] width 60 height 32
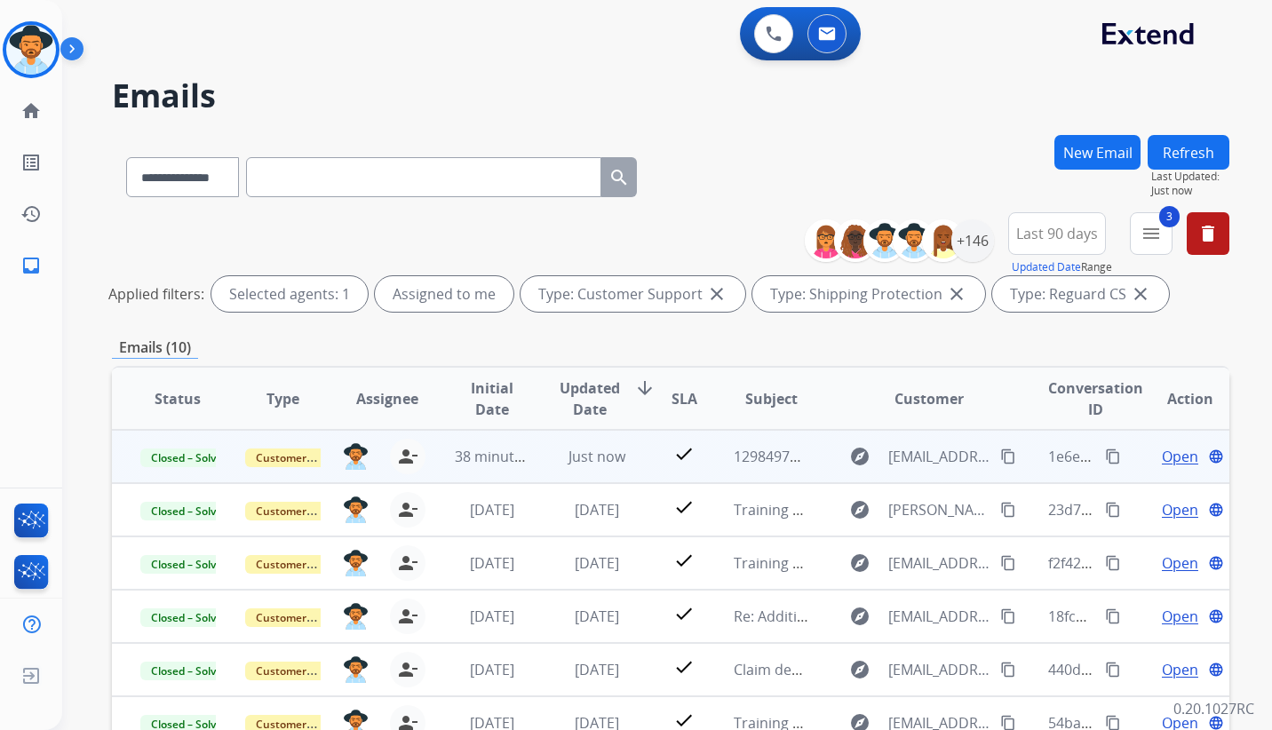
click at [1105, 458] on mat-icon "content_copy" at bounding box center [1113, 457] width 16 height 16
click at [1170, 458] on span "Open" at bounding box center [1180, 456] width 36 height 21
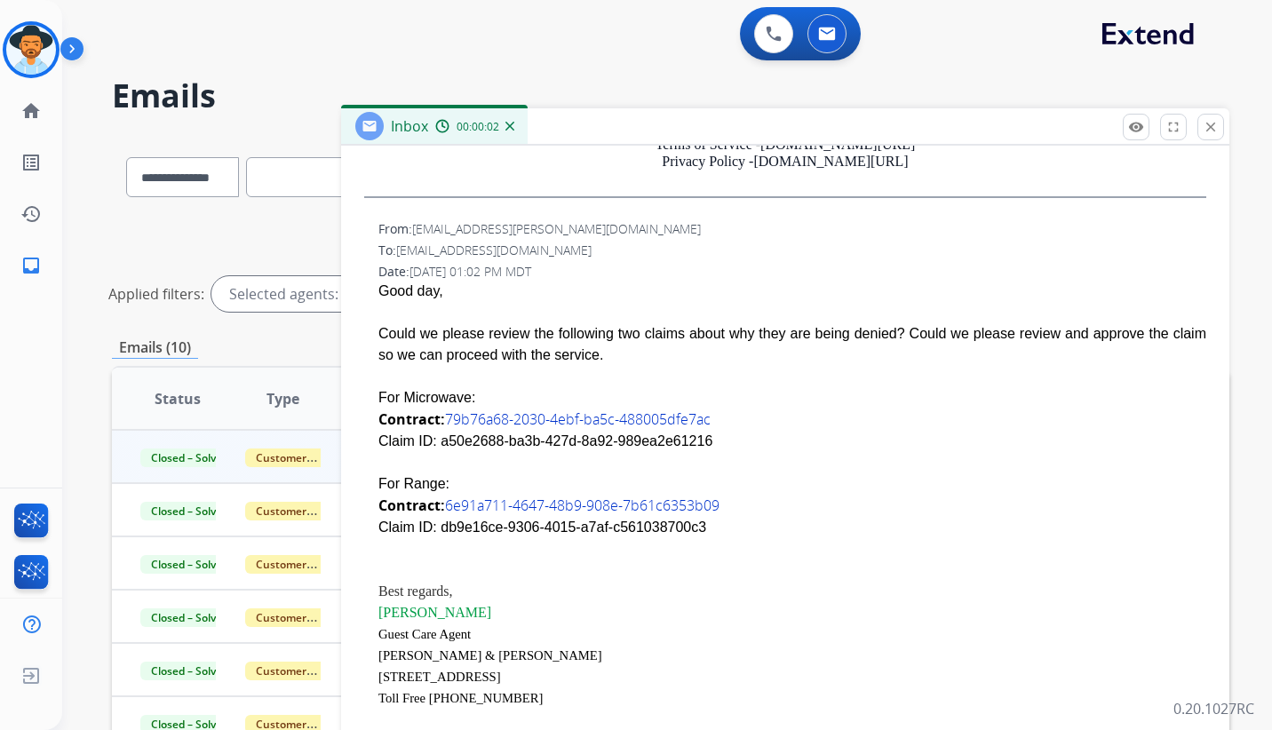
scroll to position [697, 0]
drag, startPoint x: 376, startPoint y: 443, endPoint x: 711, endPoint y: 537, distance: 347.7
click at [711, 537] on div "From: [EMAIL_ADDRESS][PERSON_NAME][DOMAIN_NAME] To: [EMAIL_ADDRESS][DOMAIN_NAME…" at bounding box center [785, 523] width 846 height 611
drag, startPoint x: 711, startPoint y: 537, endPoint x: 858, endPoint y: 499, distance: 152.1
click at [858, 499] on div "Contract: 6e91a711-4647-48b9-908e-7b61c6353b09" at bounding box center [792, 505] width 828 height 22
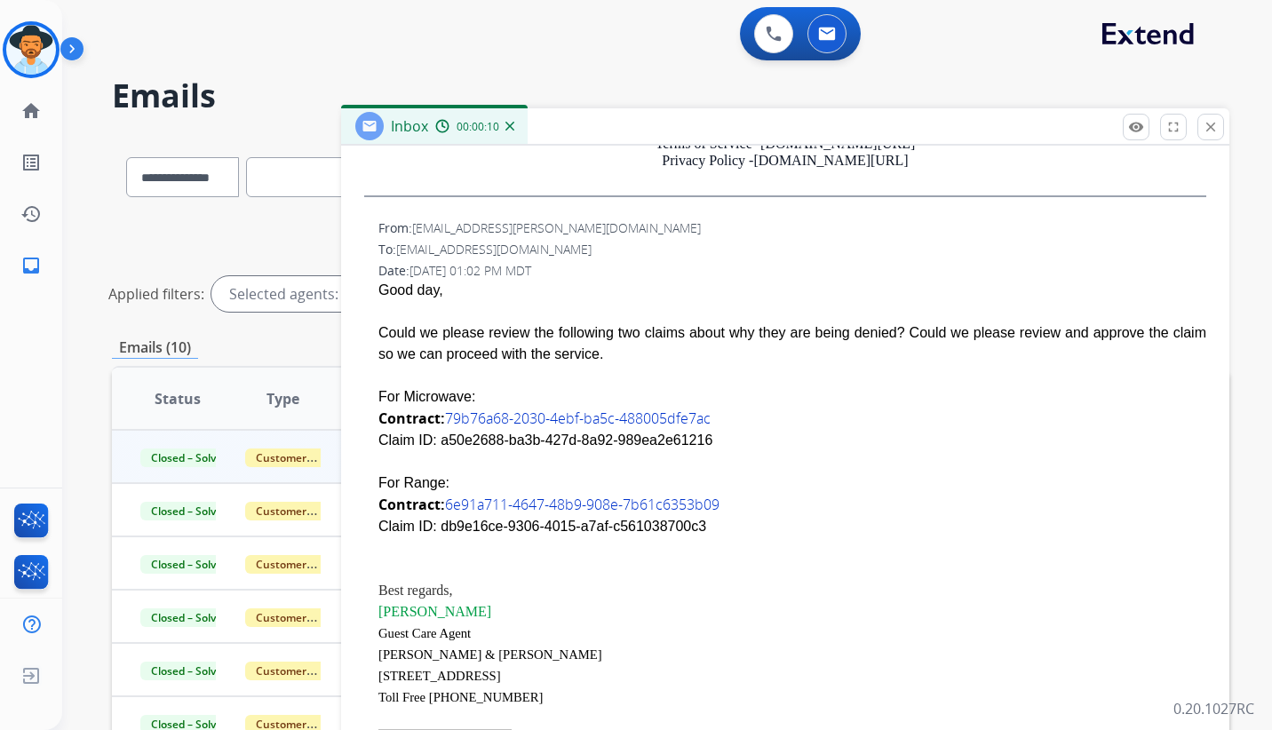
drag, startPoint x: 377, startPoint y: 394, endPoint x: 713, endPoint y: 530, distance: 363.1
click at [713, 530] on div "From: [EMAIL_ADDRESS][PERSON_NAME][DOMAIN_NAME] To: [EMAIL_ADDRESS][DOMAIN_NAME…" at bounding box center [785, 523] width 846 height 611
copy div "For Microwave: Contract: 79b76a68-2030-4ebf-ba5c-488005dfe7ac Claim ID: a50e268…"
click at [689, 522] on div "Claim ID: db9e16ce-9306-4015-a7af-c561038700c3" at bounding box center [792, 526] width 828 height 21
click at [677, 538] on div at bounding box center [792, 548] width 828 height 21
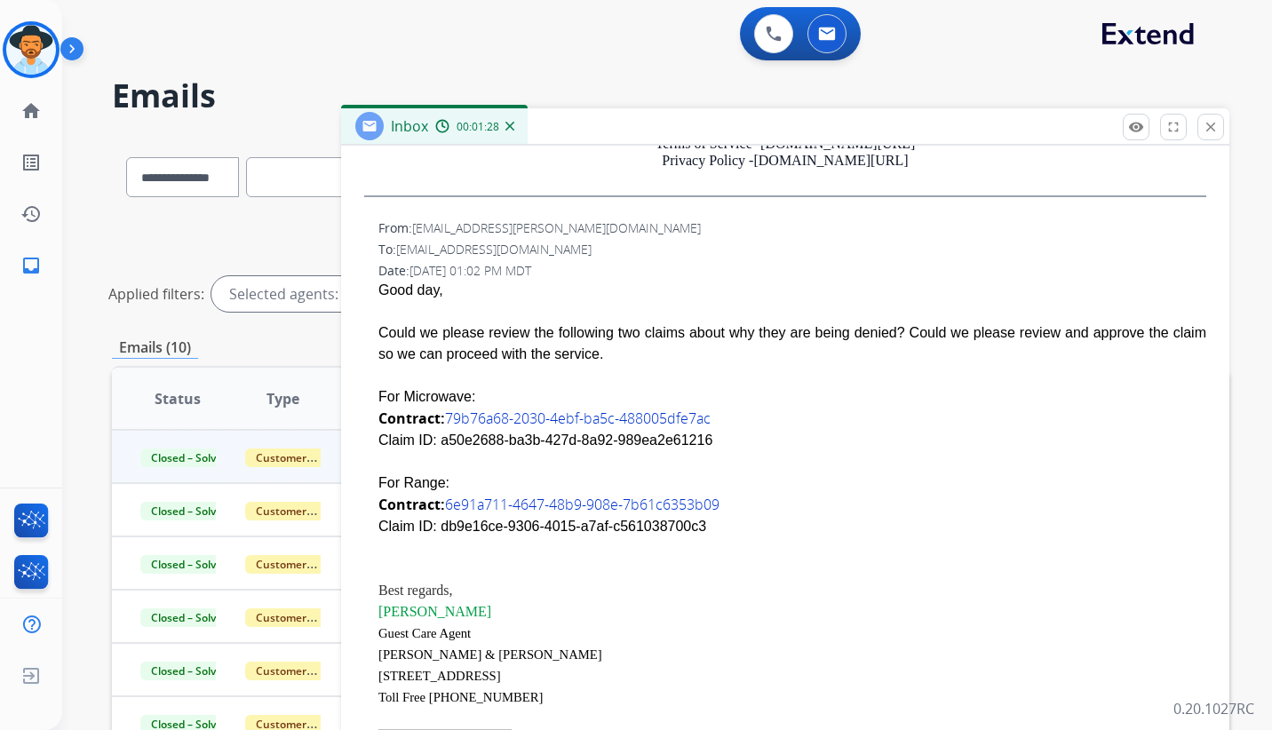
drag, startPoint x: 674, startPoint y: 529, endPoint x: 432, endPoint y: 530, distance: 242.5
click at [432, 530] on div "Claim ID: db9e16ce-9306-4015-a7af-c561038700c3" at bounding box center [792, 526] width 828 height 21
copy div "db9e16ce-9306-4015-a7af-c561038700c3"
click at [1208, 131] on mat-icon "close" at bounding box center [1211, 127] width 16 height 16
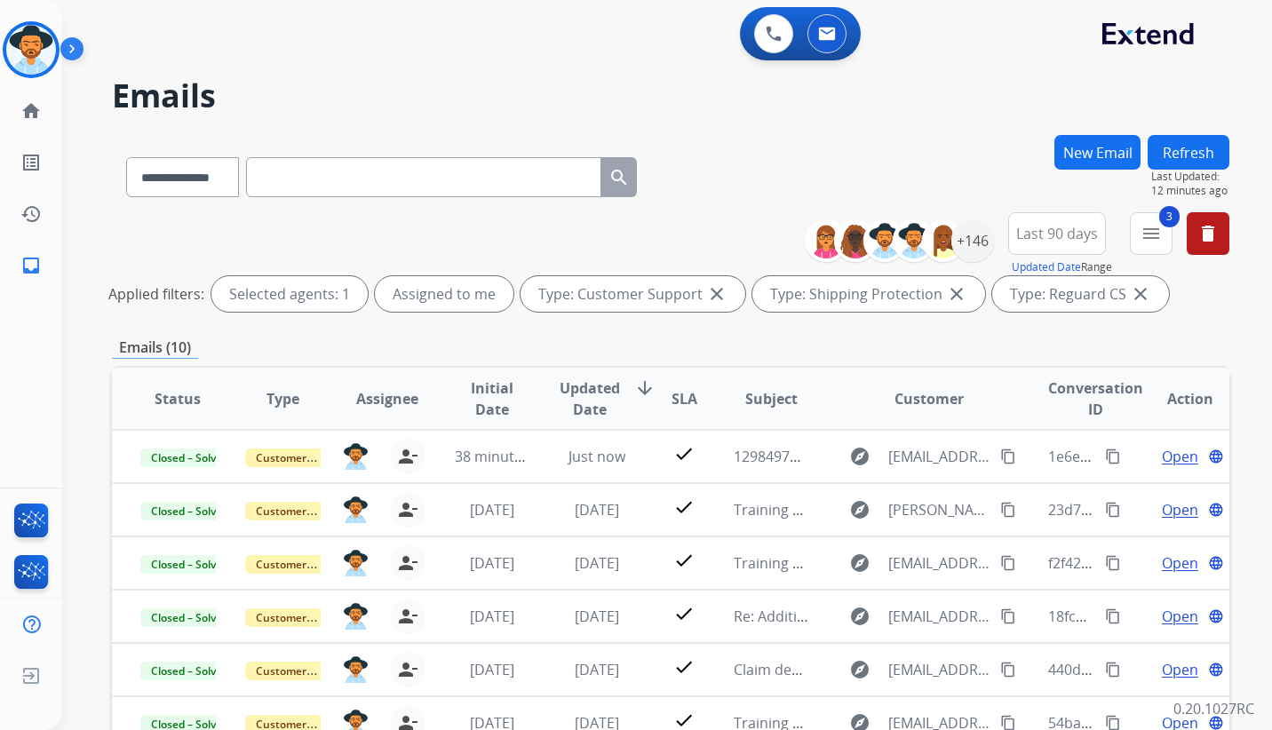
click at [497, 92] on h2 "Emails" at bounding box center [671, 96] width 1118 height 36
click at [1055, 235] on span "Last 90 days" at bounding box center [1057, 233] width 82 height 7
click at [1043, 381] on div "Last 14 days" at bounding box center [1051, 389] width 98 height 27
click at [955, 168] on div "**********" at bounding box center [671, 173] width 1118 height 77
click at [1055, 232] on span "Last 14 days" at bounding box center [1057, 233] width 82 height 7
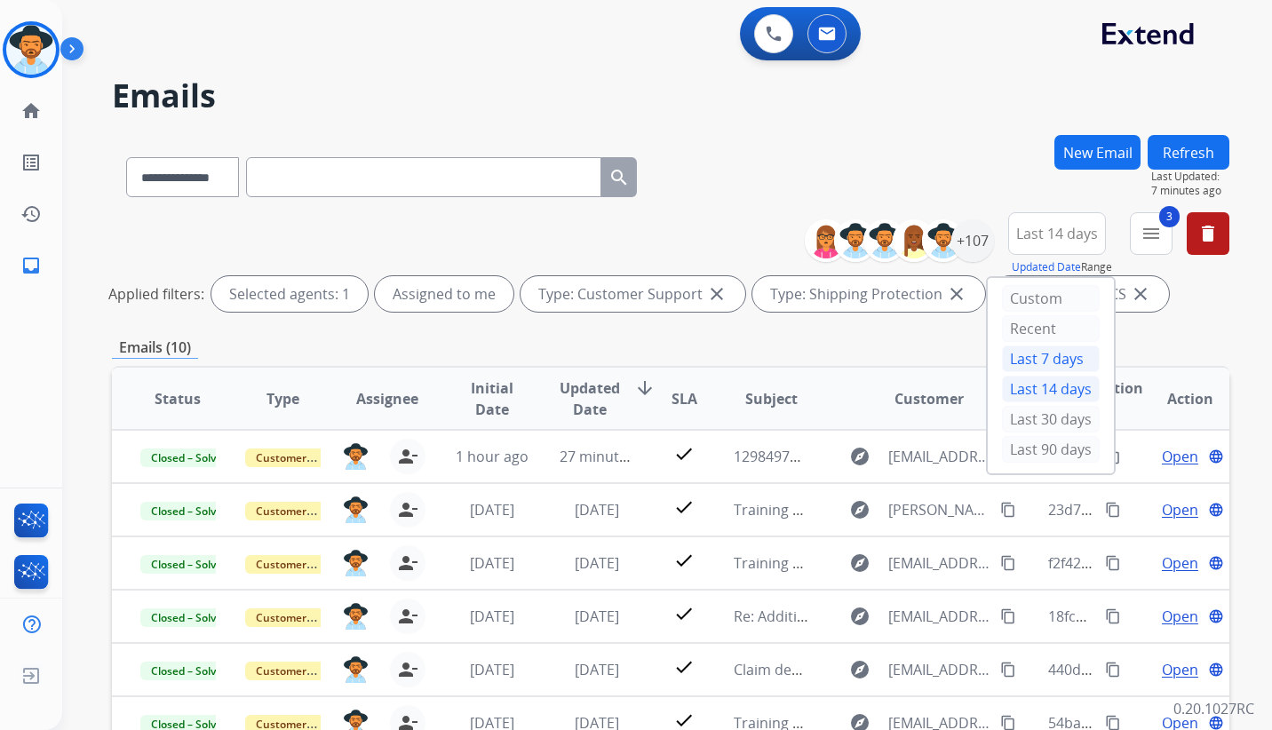
click at [1066, 366] on div "Last 7 days" at bounding box center [1051, 359] width 98 height 27
click at [1206, 316] on div "**********" at bounding box center [671, 265] width 1118 height 107
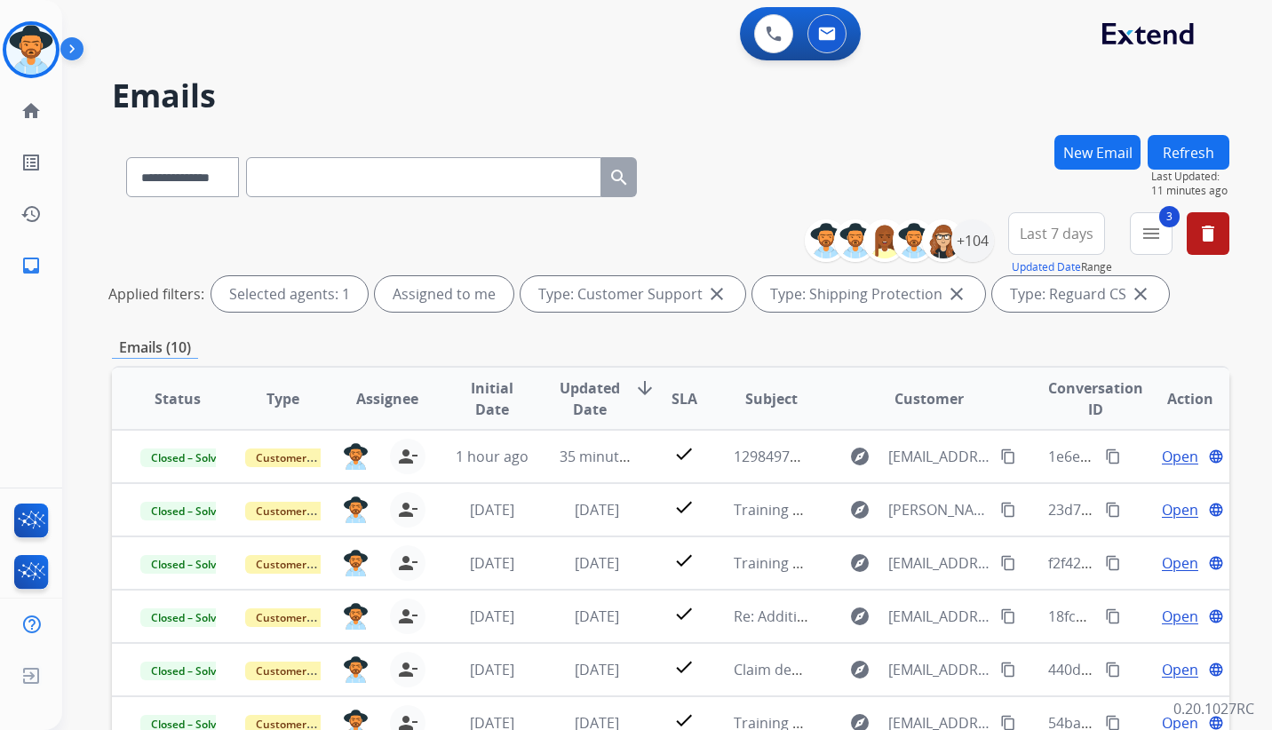
click at [973, 105] on h2 "Emails" at bounding box center [671, 96] width 1118 height 36
